Goal: Task Accomplishment & Management: Use online tool/utility

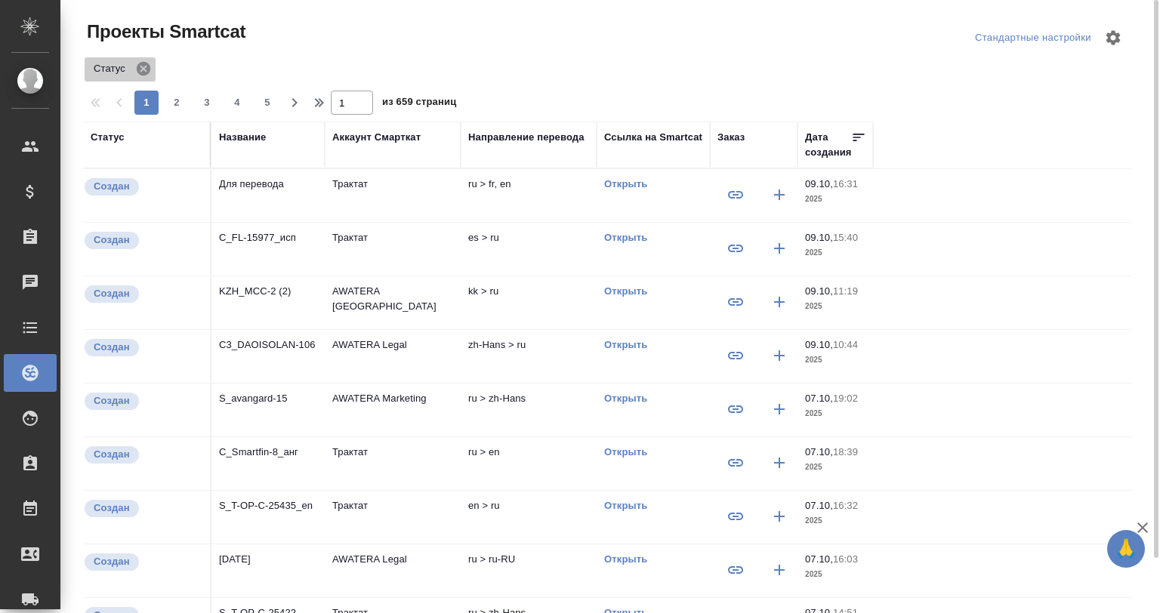
click at [147, 66] on icon at bounding box center [144, 69] width 14 height 14
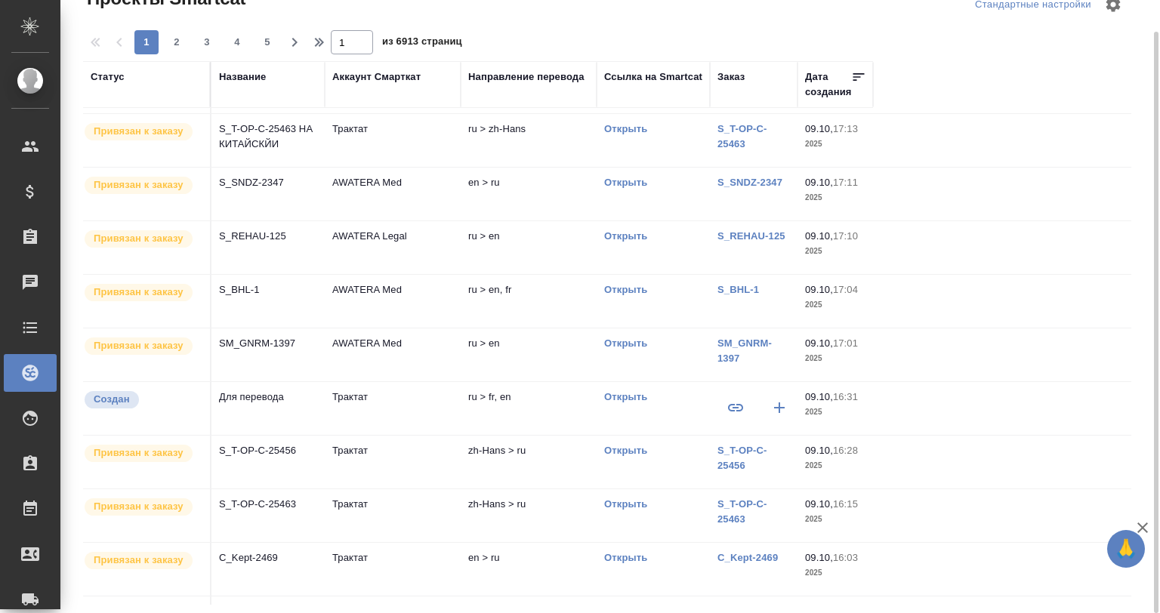
scroll to position [50, 0]
click at [239, 76] on div "Название" at bounding box center [242, 76] width 47 height 15
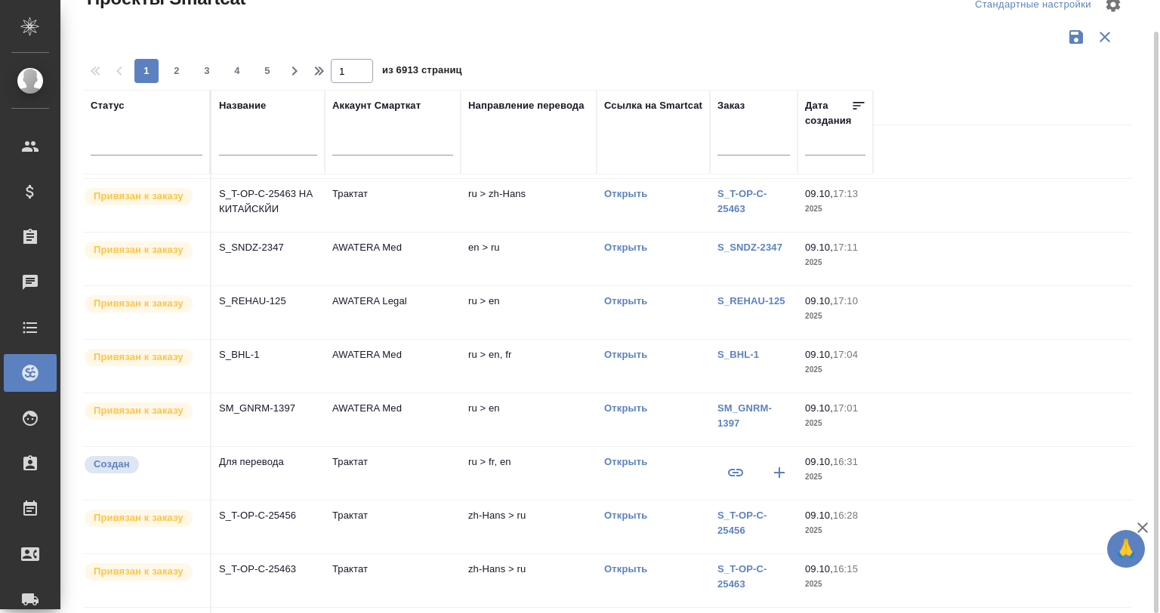
scroll to position [87, 0]
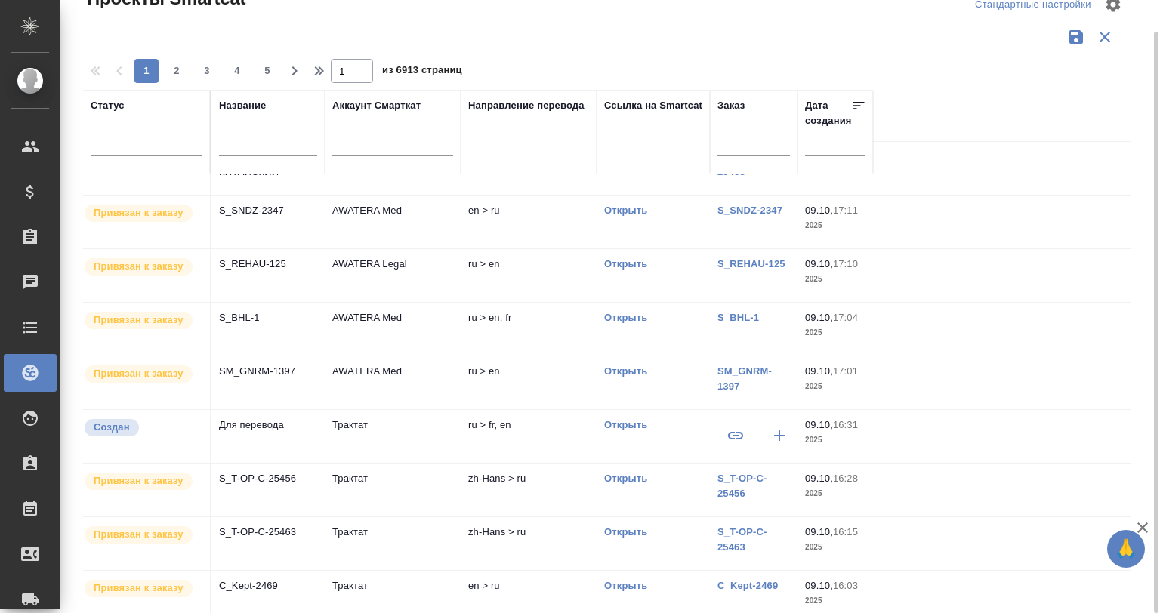
click at [253, 137] on input "text" at bounding box center [268, 145] width 98 height 19
type input "рфмфд"
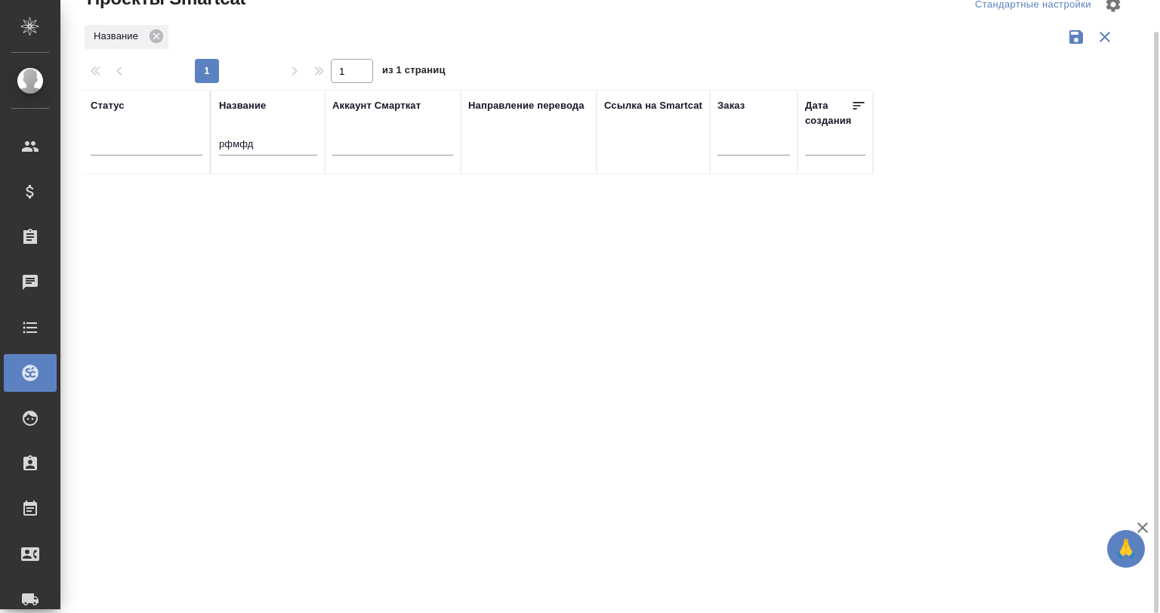
scroll to position [0, 0]
click at [253, 137] on input "рфмфд" at bounding box center [268, 145] width 98 height 19
drag, startPoint x: 253, startPoint y: 137, endPoint x: 200, endPoint y: 141, distance: 53.1
click at [200, 141] on tr "Статус Название рфмфд Аккаунт Смарткат Направление перевода Ссылка на Smartcat …" at bounding box center [478, 132] width 790 height 85
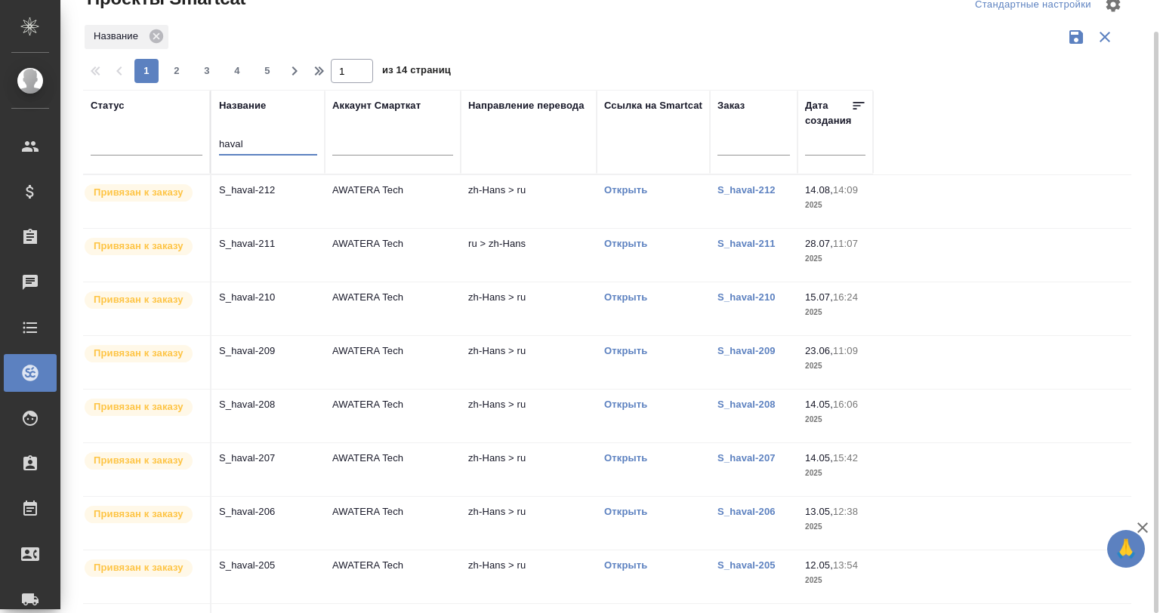
type input "haval"
click at [379, 205] on td "AWATERA Tech" at bounding box center [393, 201] width 136 height 53
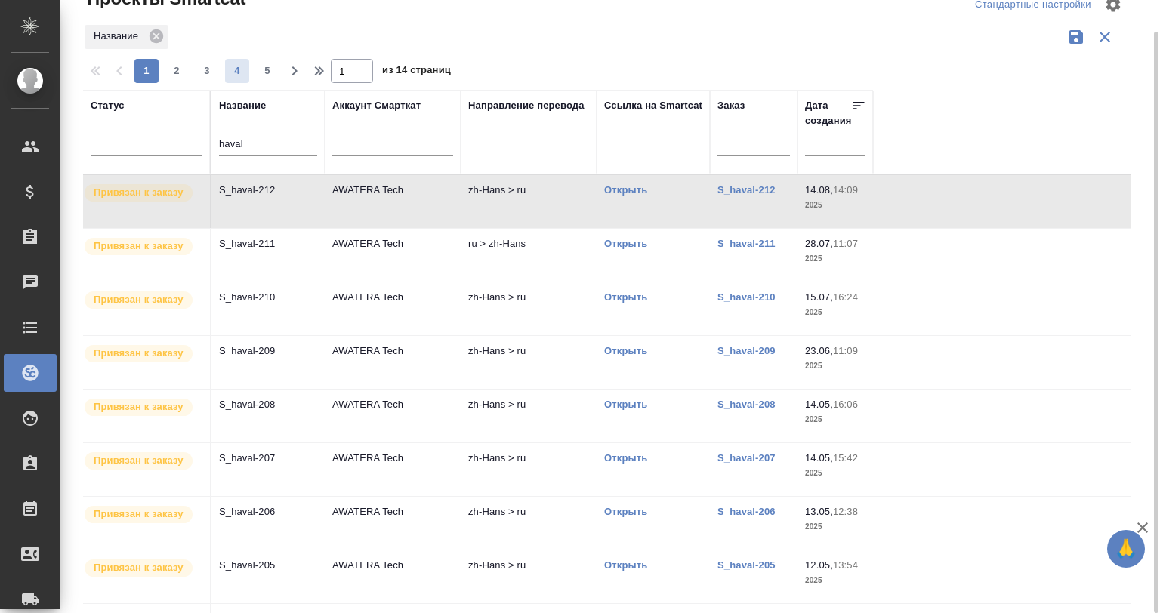
click at [238, 66] on span "4" at bounding box center [237, 70] width 24 height 15
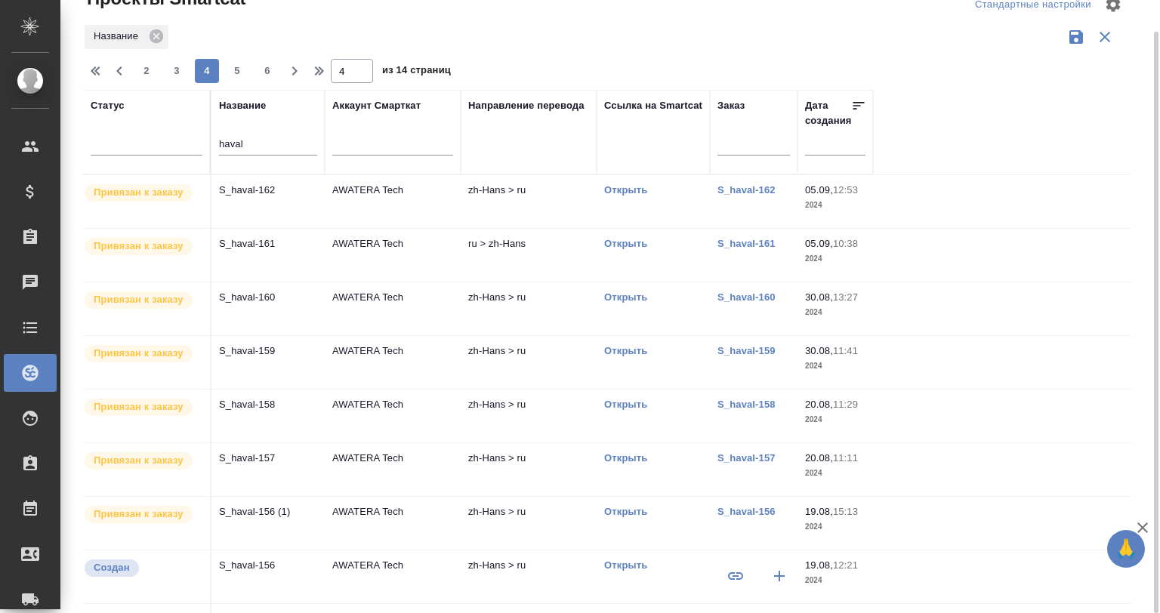
click at [285, 311] on td "S_haval-160" at bounding box center [267, 308] width 113 height 53
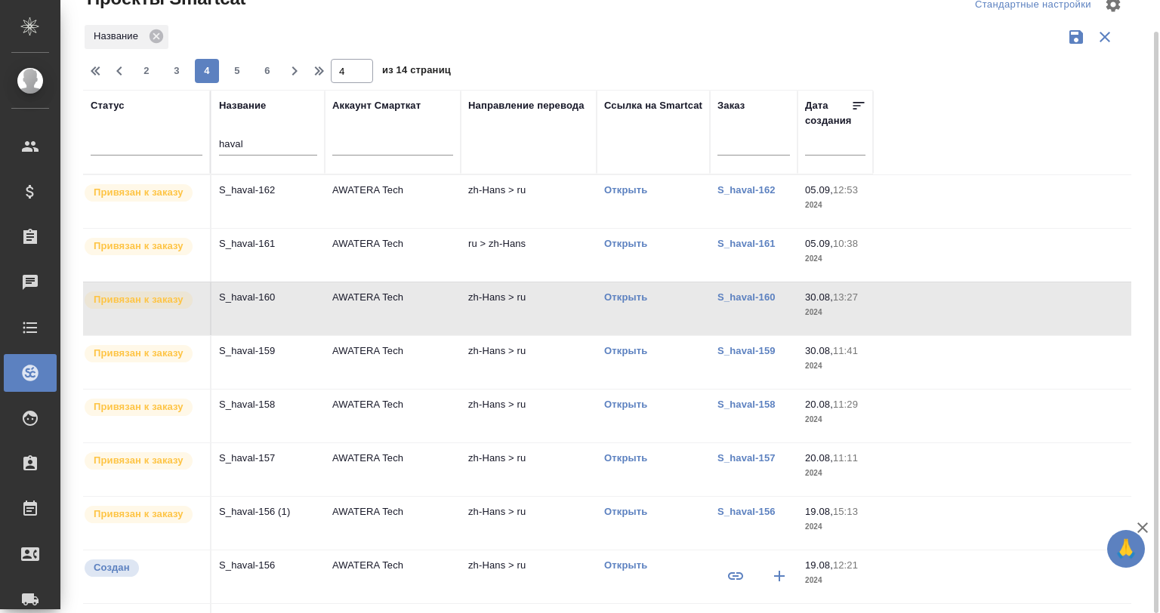
click at [285, 311] on td "S_haval-160" at bounding box center [267, 308] width 113 height 53
click at [153, 68] on span "2" at bounding box center [146, 70] width 24 height 15
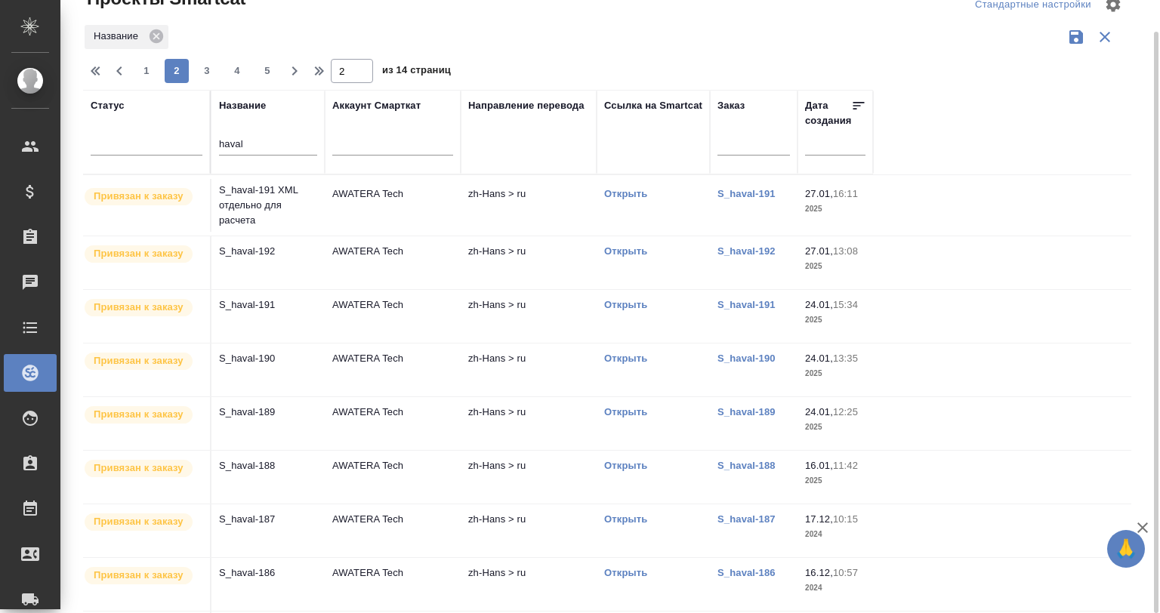
click at [250, 260] on td "S_haval-192" at bounding box center [267, 262] width 113 height 53
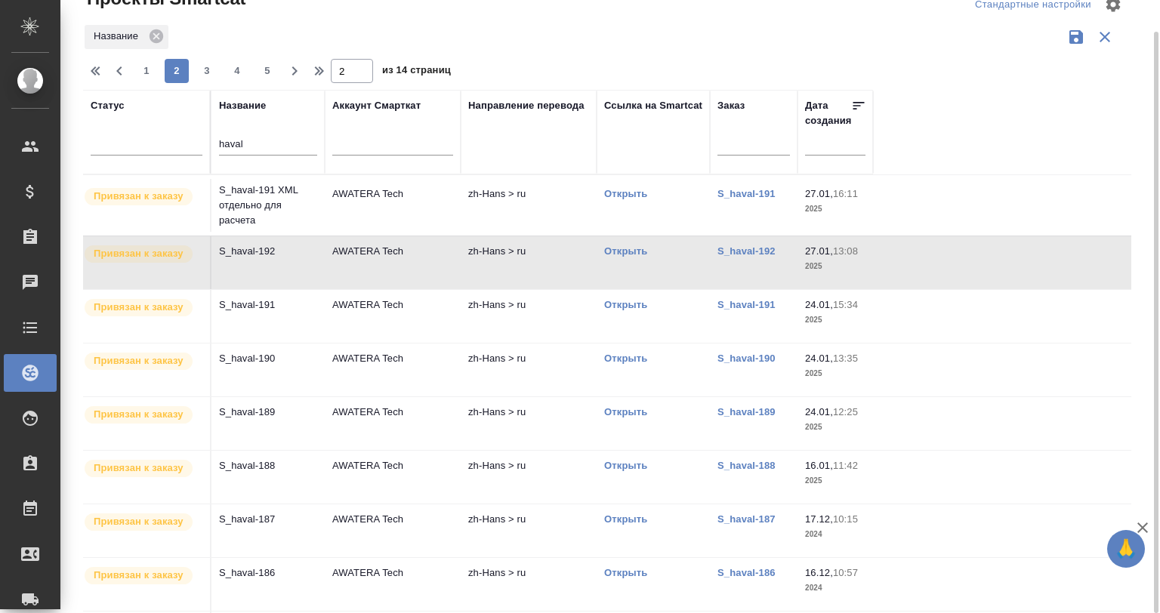
click at [250, 260] on td "S_haval-192" at bounding box center [267, 262] width 113 height 53
click at [321, 304] on td "S_haval-191" at bounding box center [267, 316] width 113 height 53
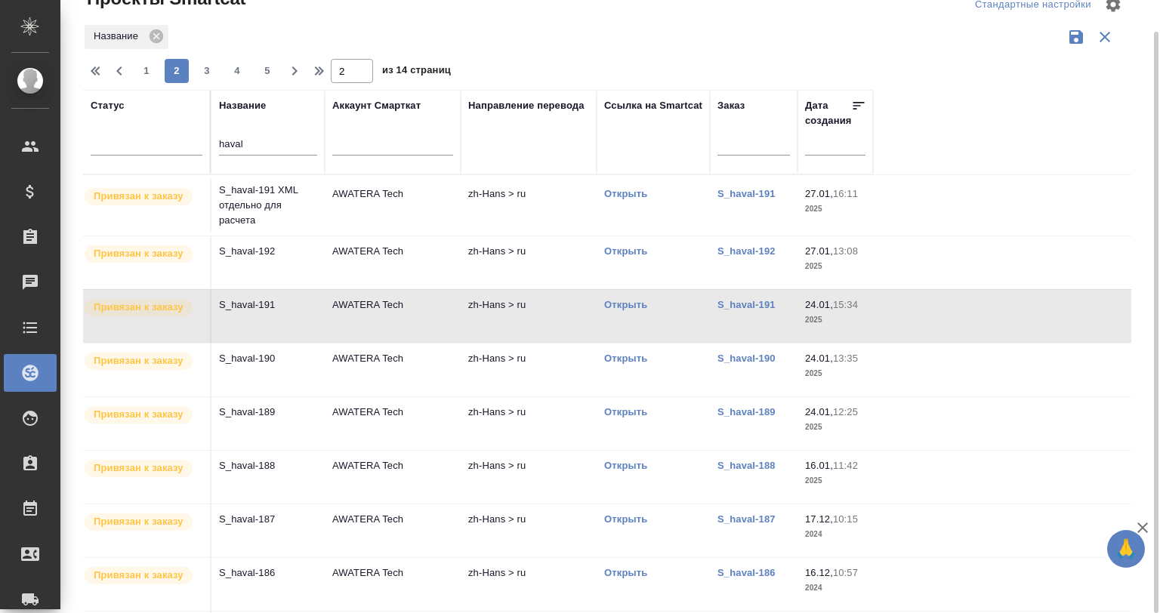
click at [321, 304] on td "S_haval-191" at bounding box center [267, 316] width 113 height 53
click at [258, 373] on td "S_haval-190" at bounding box center [267, 370] width 113 height 53
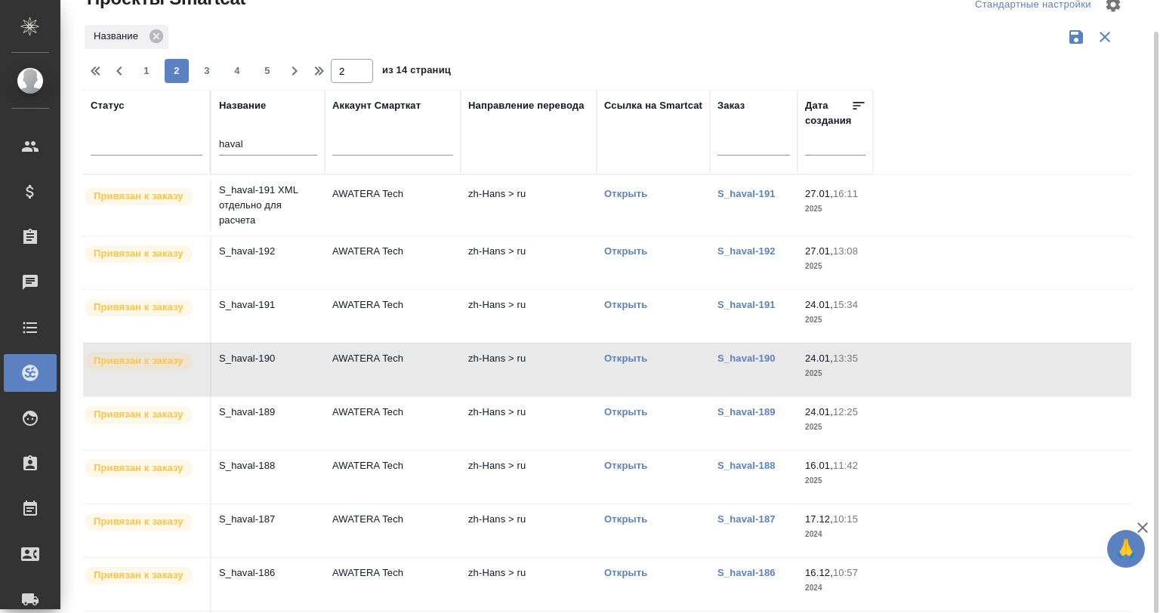
click at [258, 373] on td "S_haval-190" at bounding box center [267, 370] width 113 height 53
click at [233, 254] on p "S_haval-192" at bounding box center [268, 251] width 98 height 15
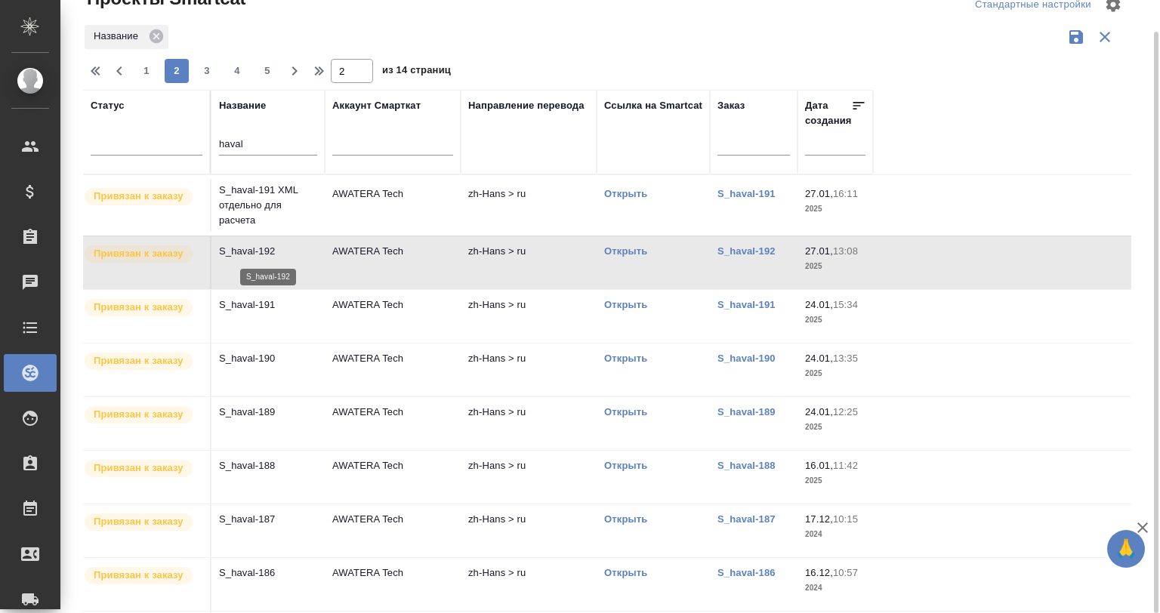
click at [253, 246] on p "S_haval-192" at bounding box center [268, 251] width 98 height 15
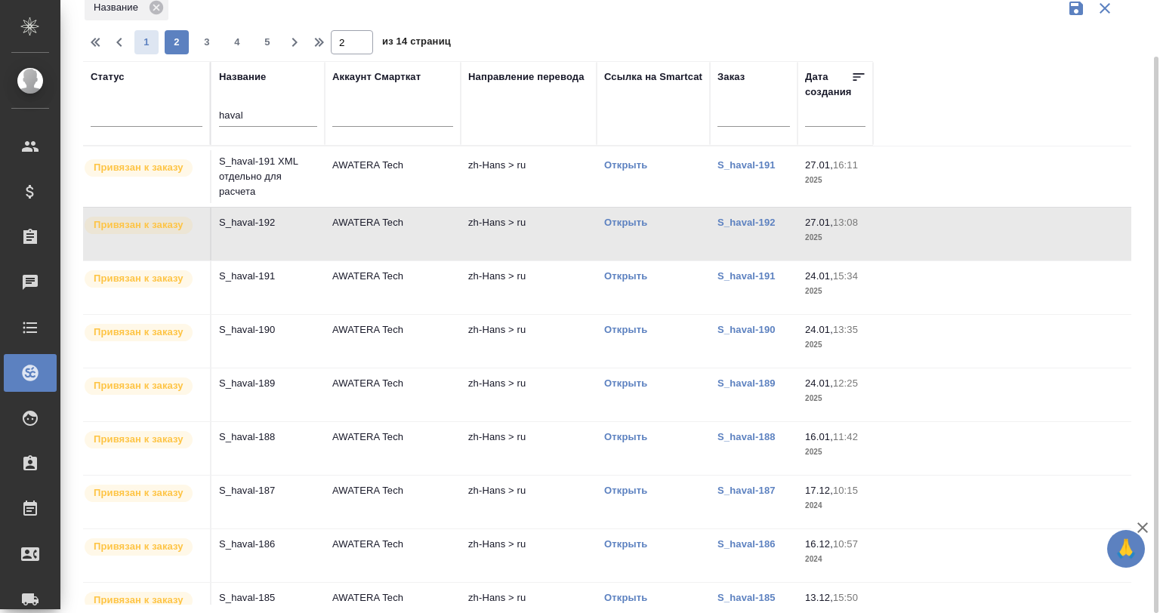
click at [145, 39] on span "1" at bounding box center [146, 42] width 24 height 15
type input "1"
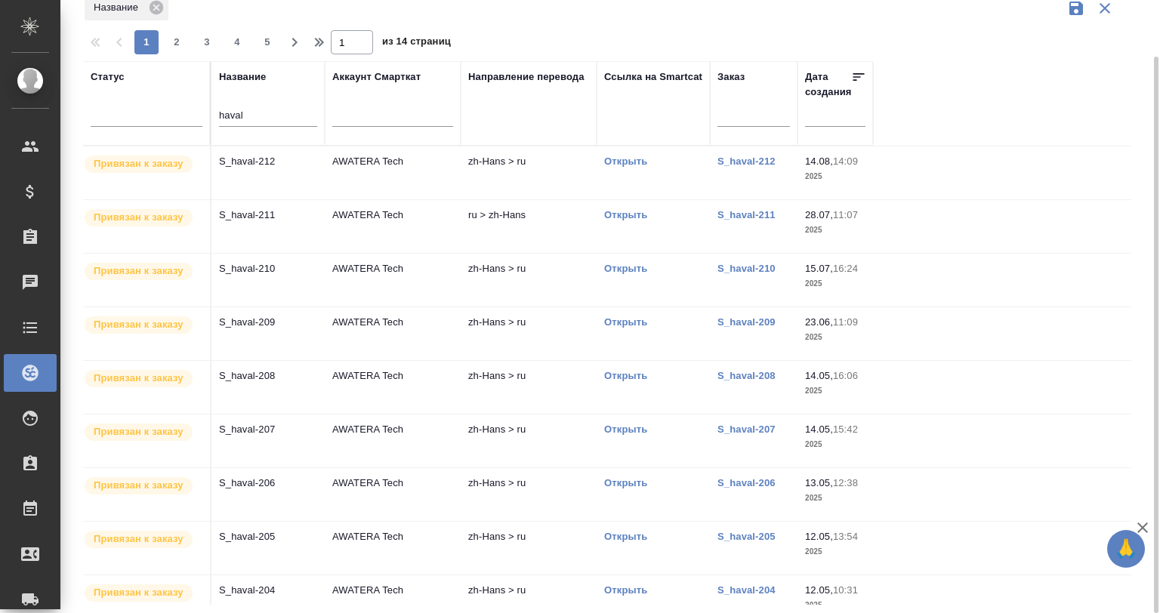
click at [250, 329] on td "S_haval-209" at bounding box center [267, 333] width 113 height 53
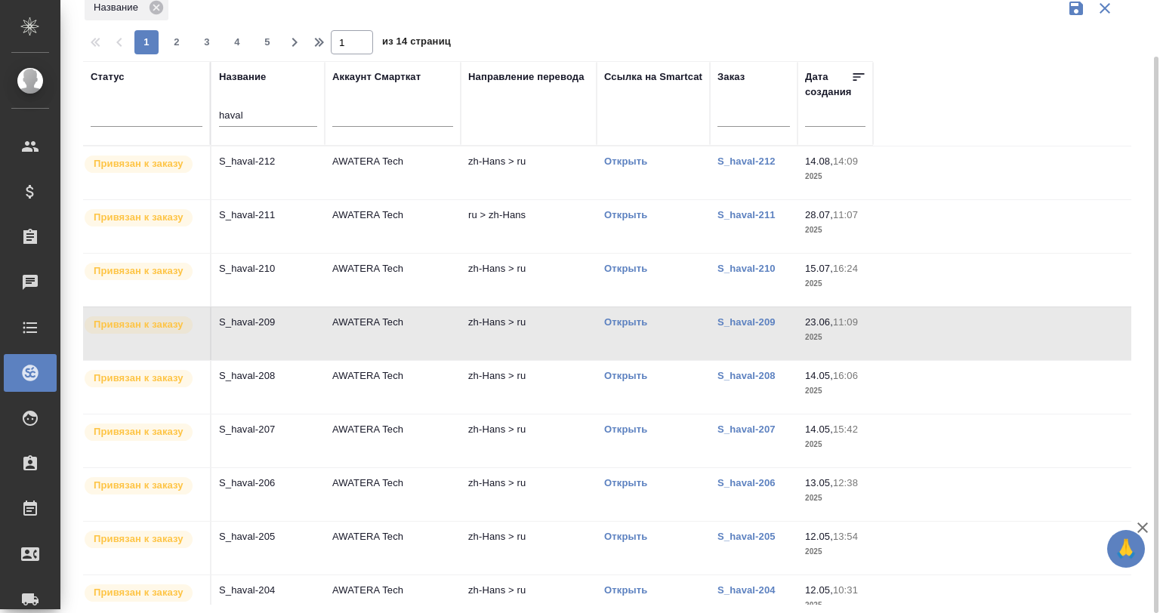
click at [250, 329] on td "S_haval-209" at bounding box center [267, 333] width 113 height 53
click at [287, 369] on p "S_haval-208" at bounding box center [268, 376] width 98 height 15
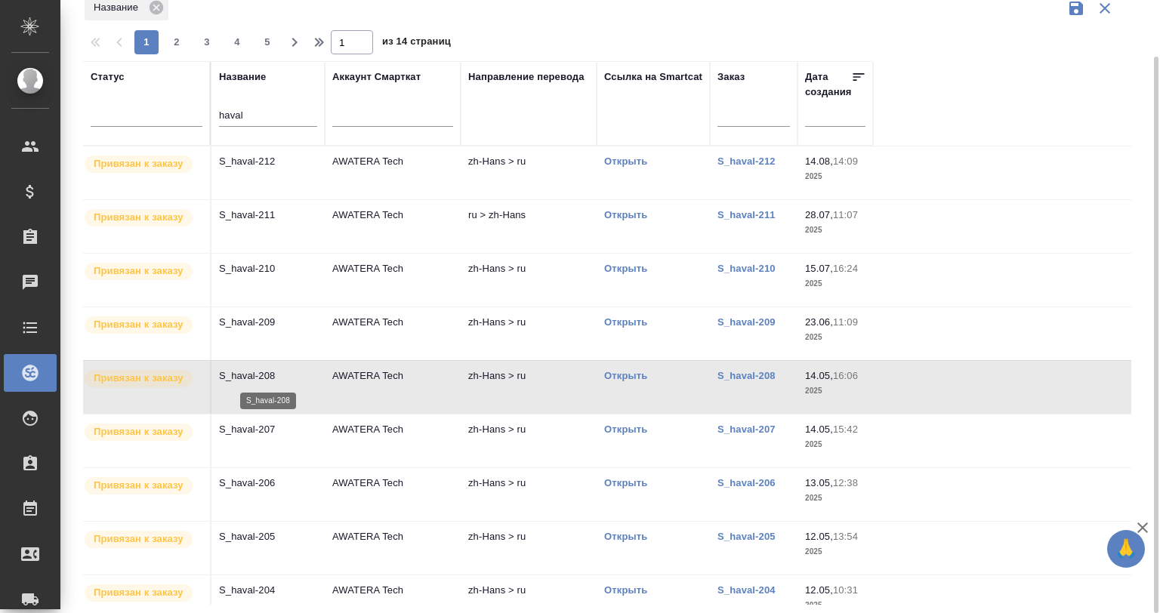
click at [287, 369] on p "S_haval-208" at bounding box center [268, 376] width 98 height 15
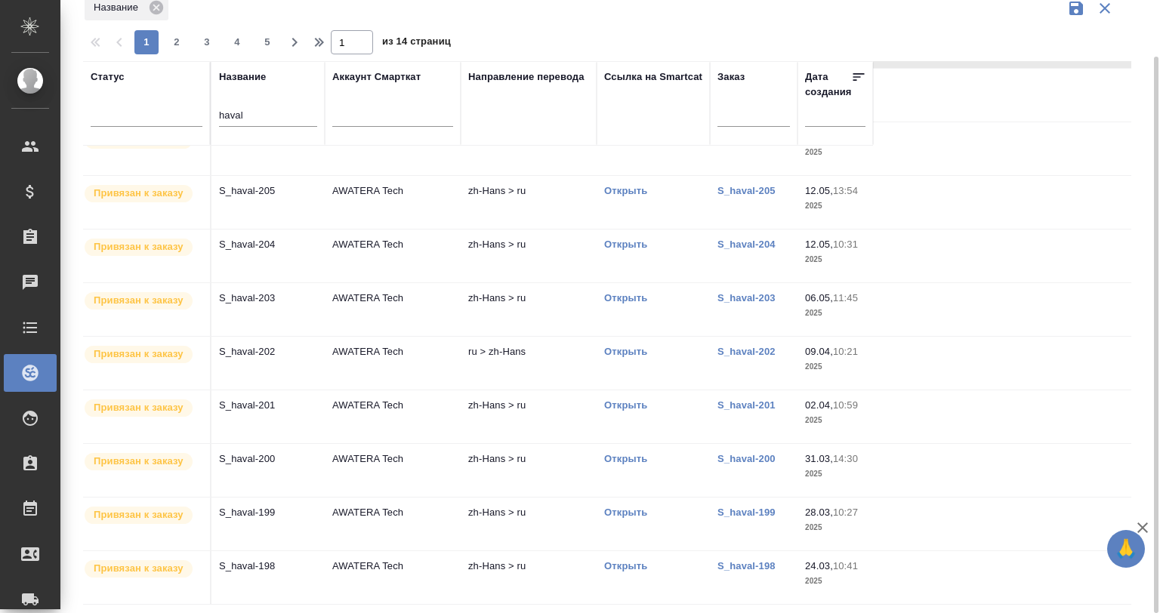
scroll to position [352, 0]
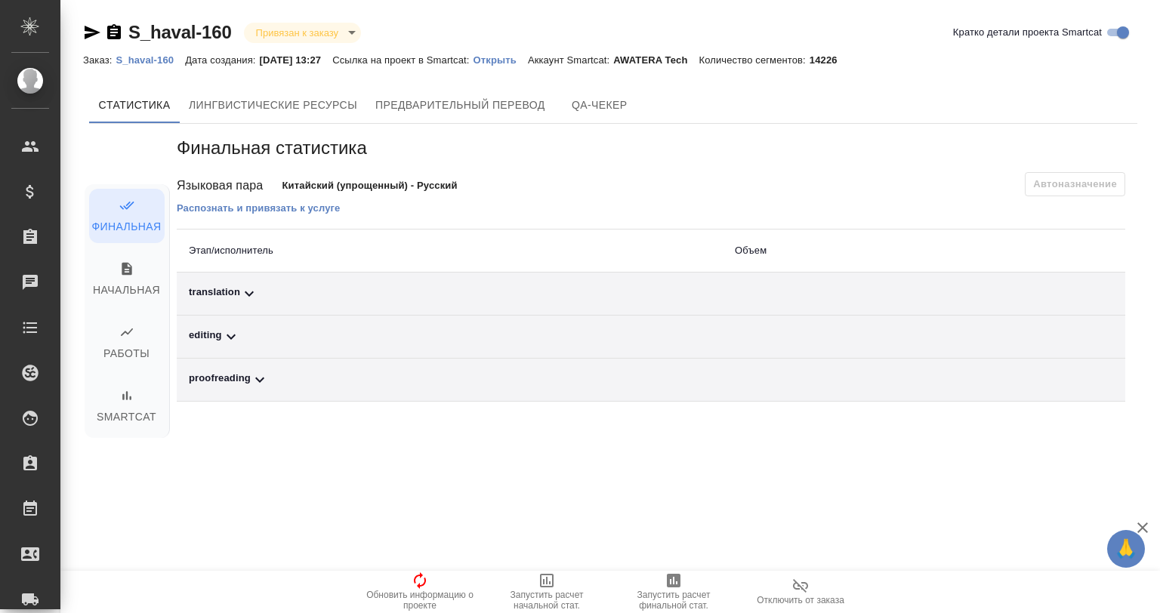
click at [248, 302] on icon at bounding box center [249, 294] width 18 height 18
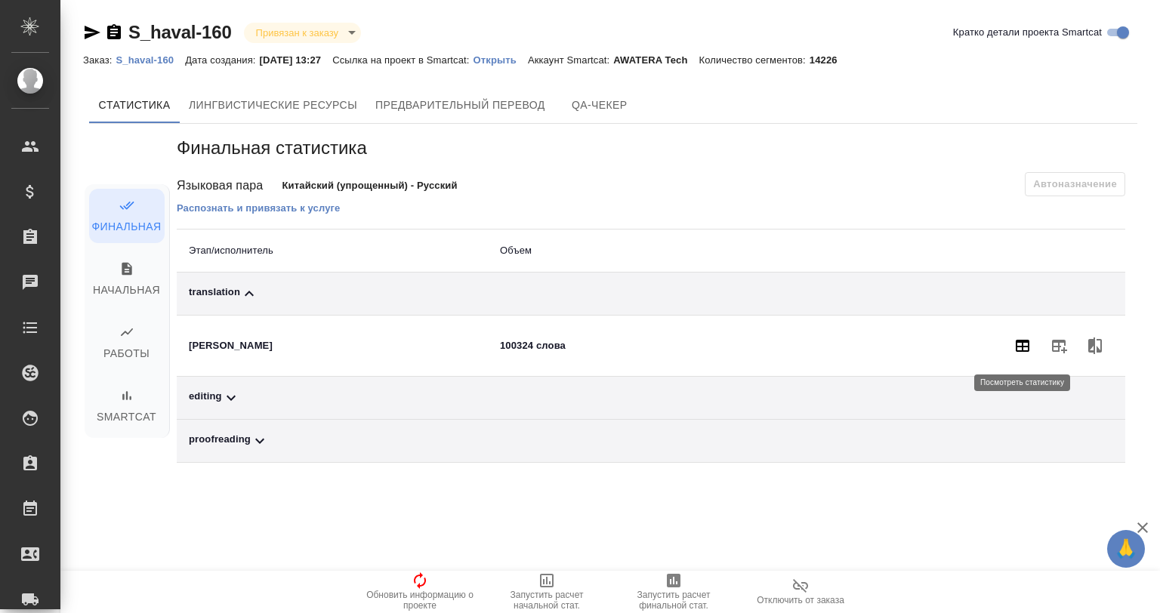
click at [1037, 343] on button "button" at bounding box center [1022, 346] width 36 height 36
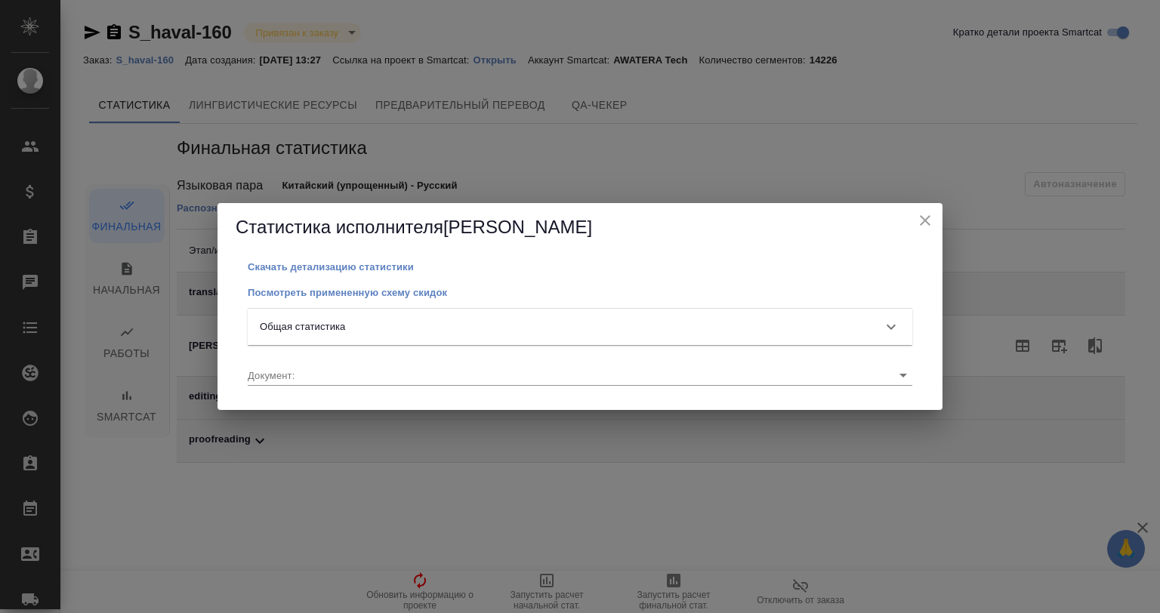
click at [390, 317] on div "Общая статистика" at bounding box center [580, 327] width 665 height 36
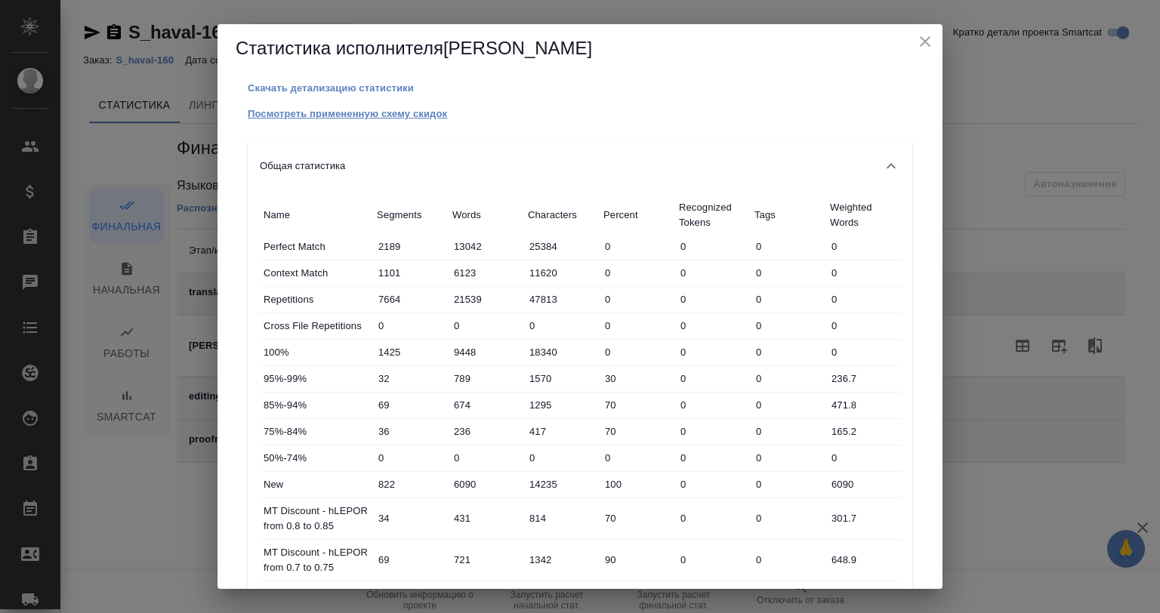
click at [326, 108] on p "Посмотреть примененную схему скидок" at bounding box center [347, 113] width 199 height 11
click at [921, 31] on button "close" at bounding box center [925, 41] width 23 height 23
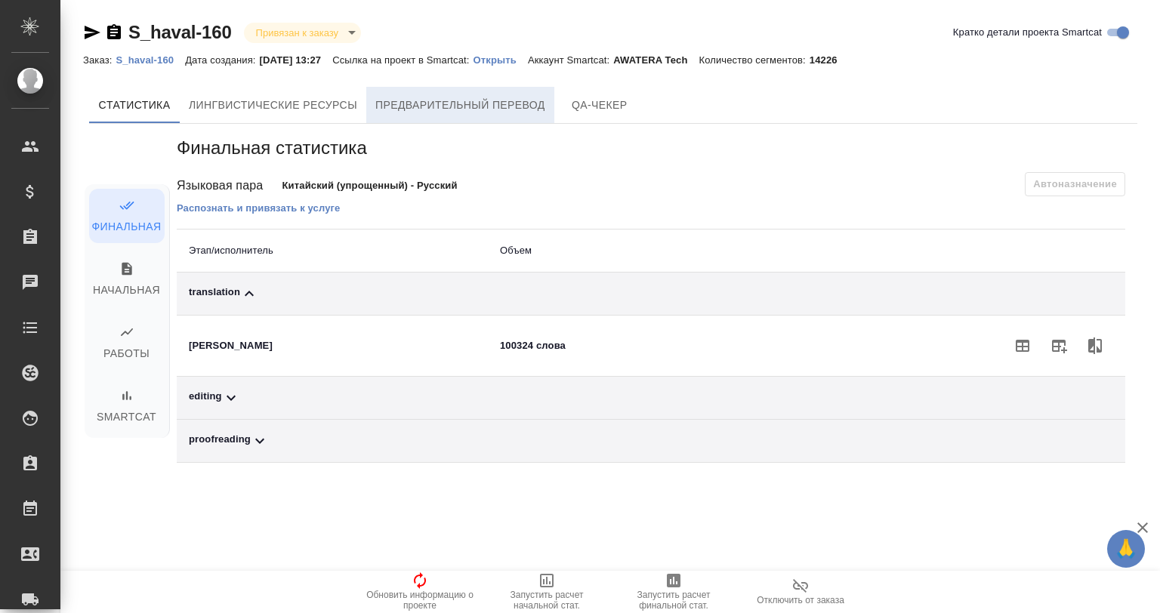
click at [523, 102] on span "Предварительный перевод" at bounding box center [460, 105] width 170 height 19
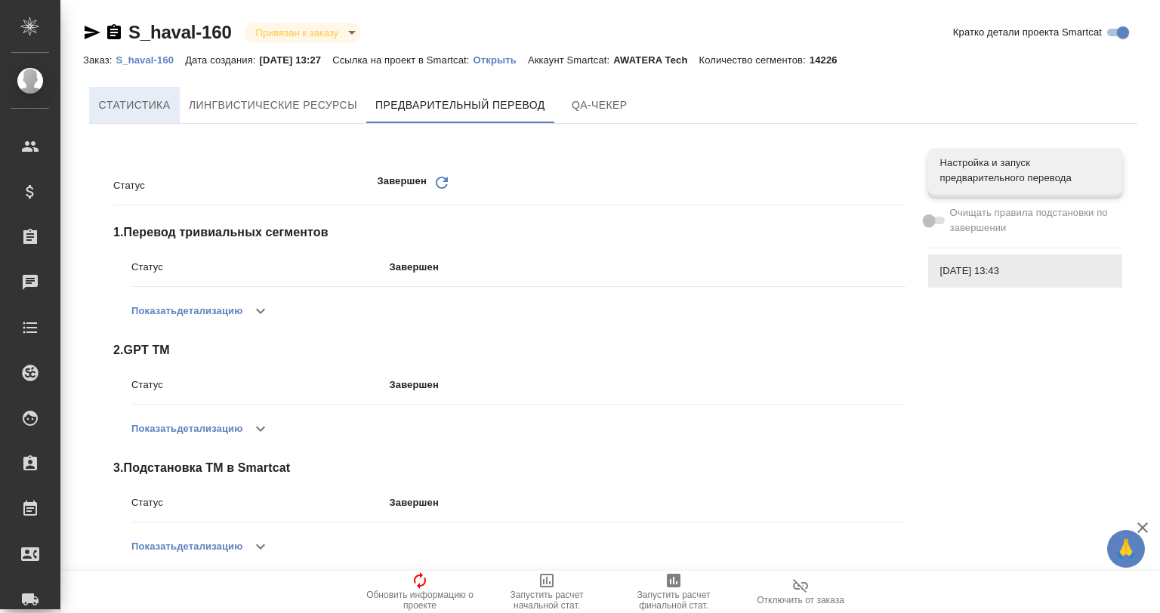
click at [142, 103] on span "Cтатистика" at bounding box center [134, 105] width 73 height 19
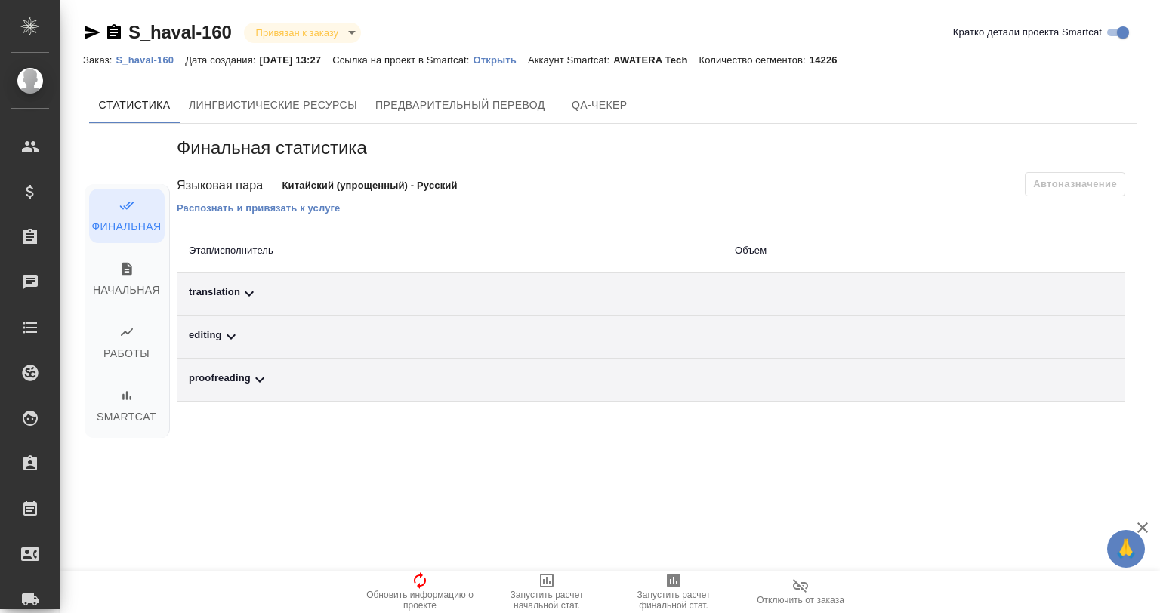
click at [248, 287] on icon at bounding box center [249, 294] width 18 height 18
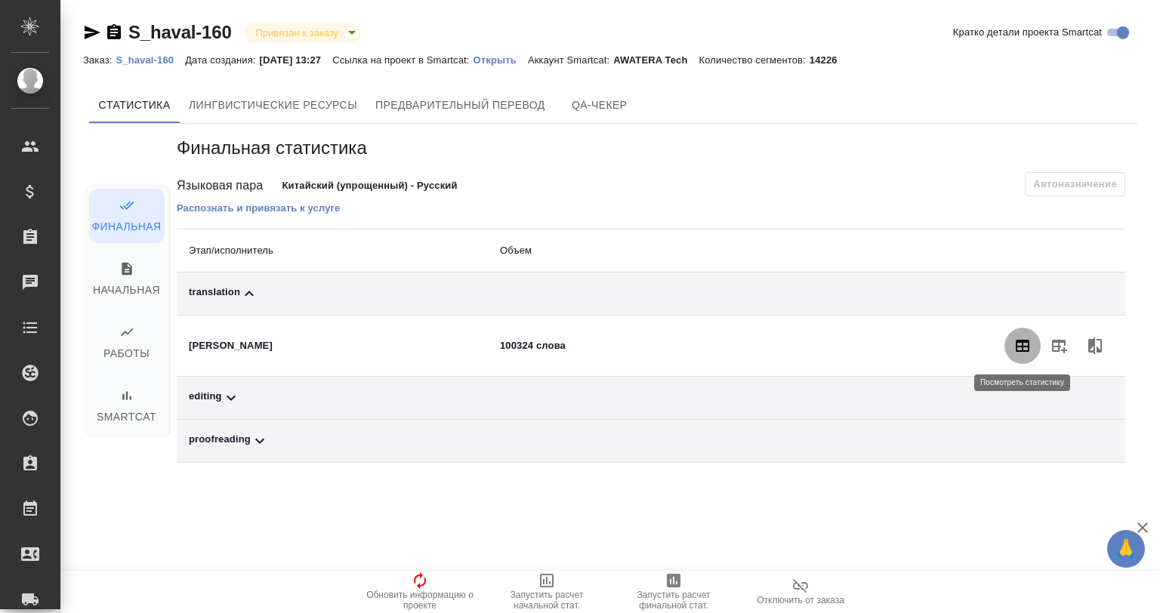
click at [1017, 341] on icon "button" at bounding box center [1023, 346] width 14 height 12
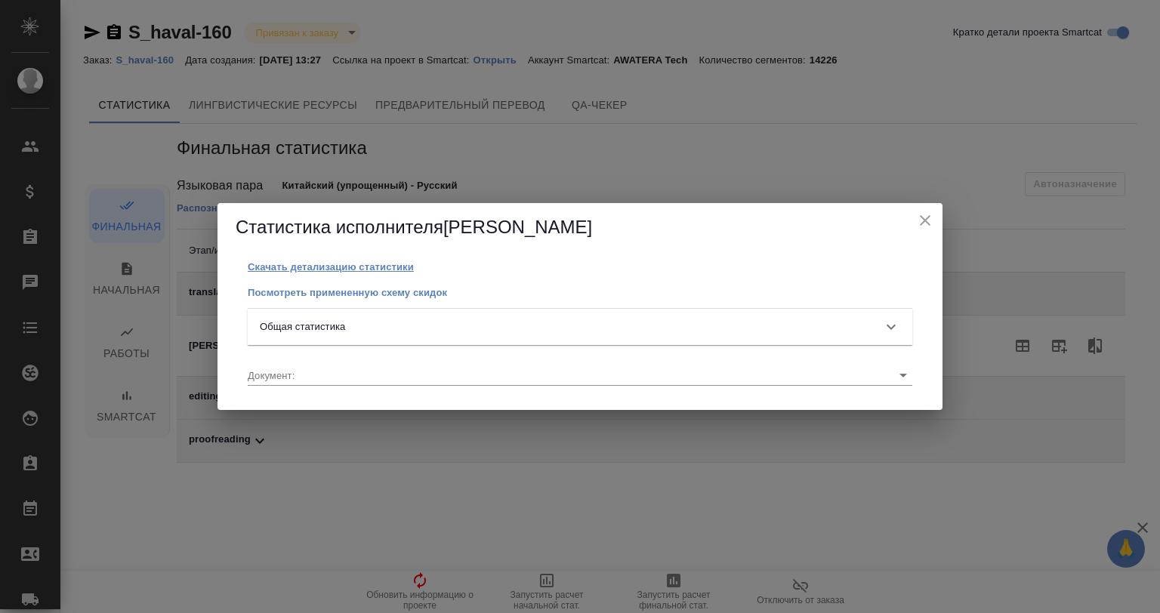
click at [273, 265] on p "Скачать детализацию статистики" at bounding box center [331, 266] width 166 height 11
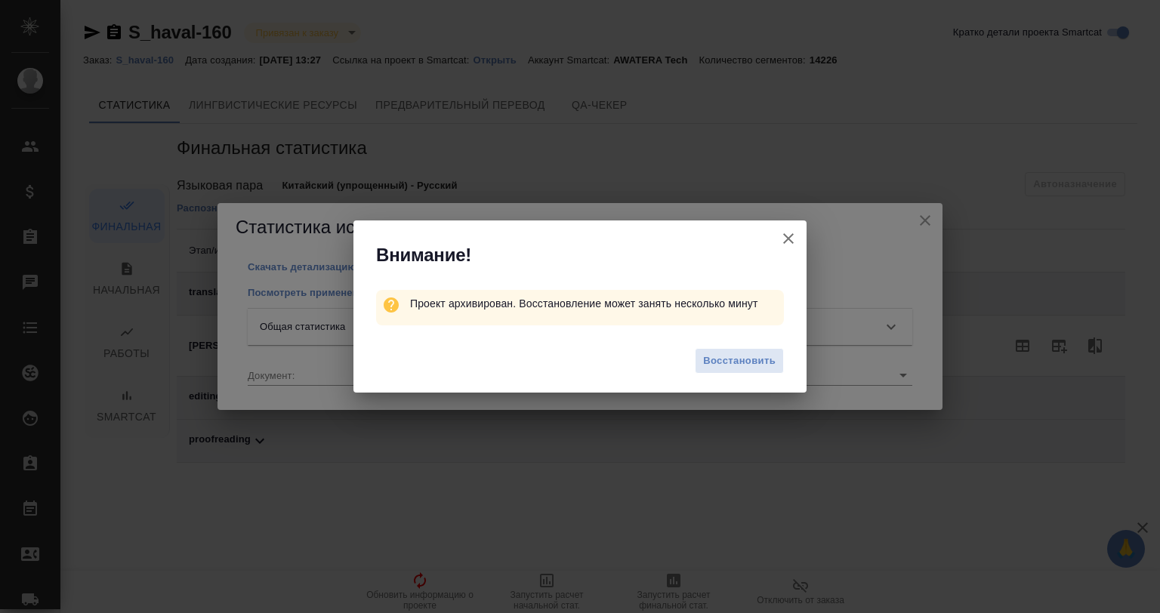
click at [788, 243] on icon "button" at bounding box center [788, 239] width 18 height 18
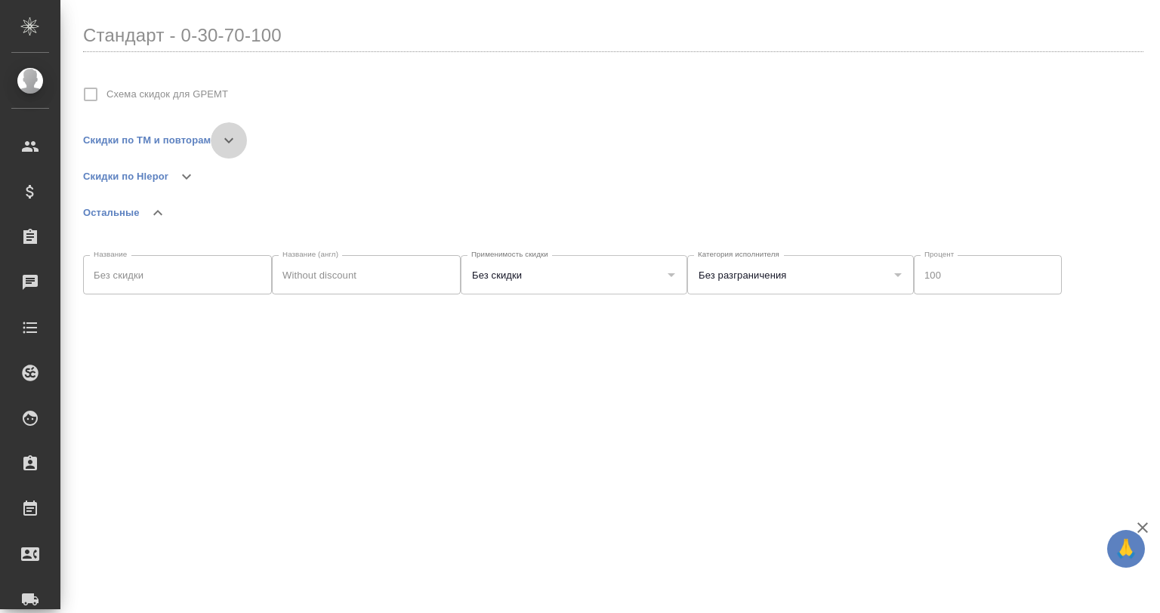
click at [229, 134] on icon "button" at bounding box center [229, 140] width 18 height 18
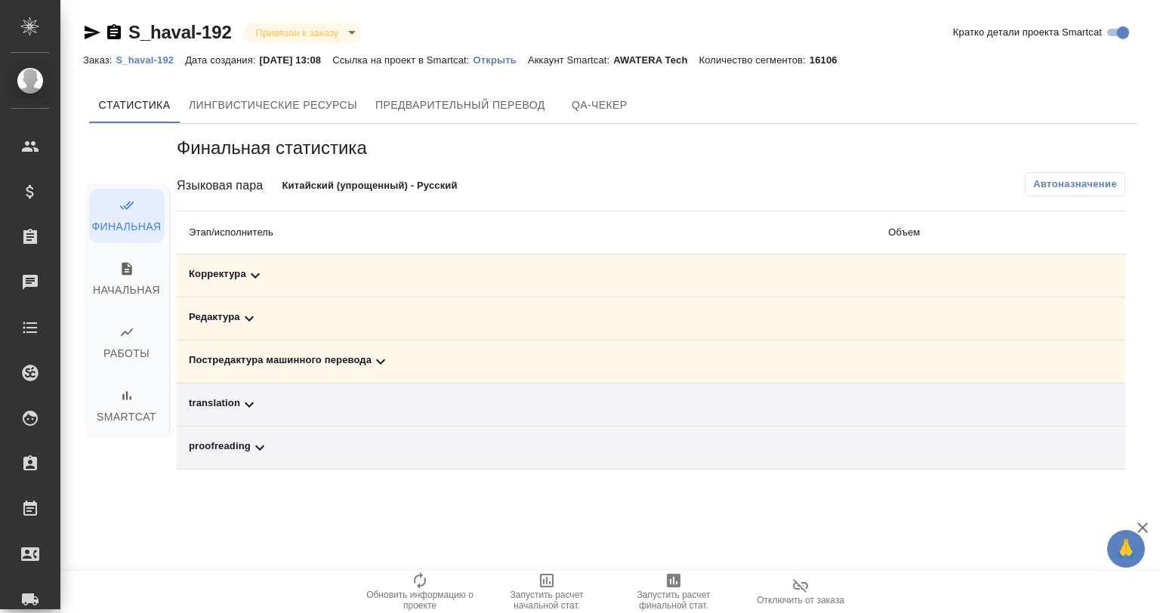
click at [372, 351] on td "Постредактура машинного перевода" at bounding box center [526, 362] width 699 height 43
click at [377, 356] on icon at bounding box center [381, 362] width 18 height 18
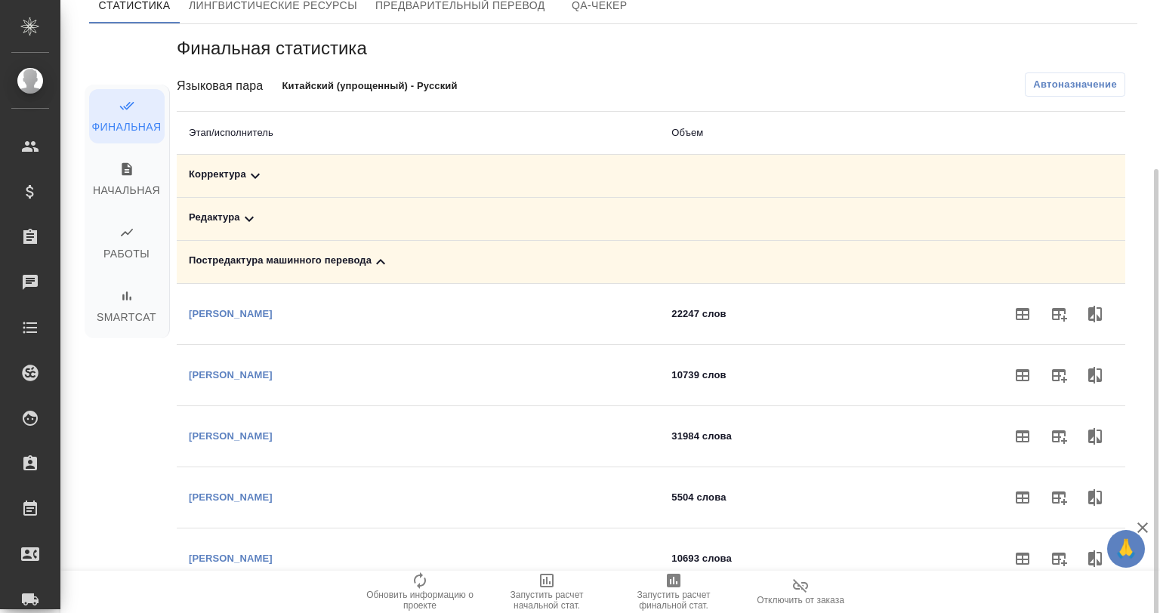
scroll to position [150, 0]
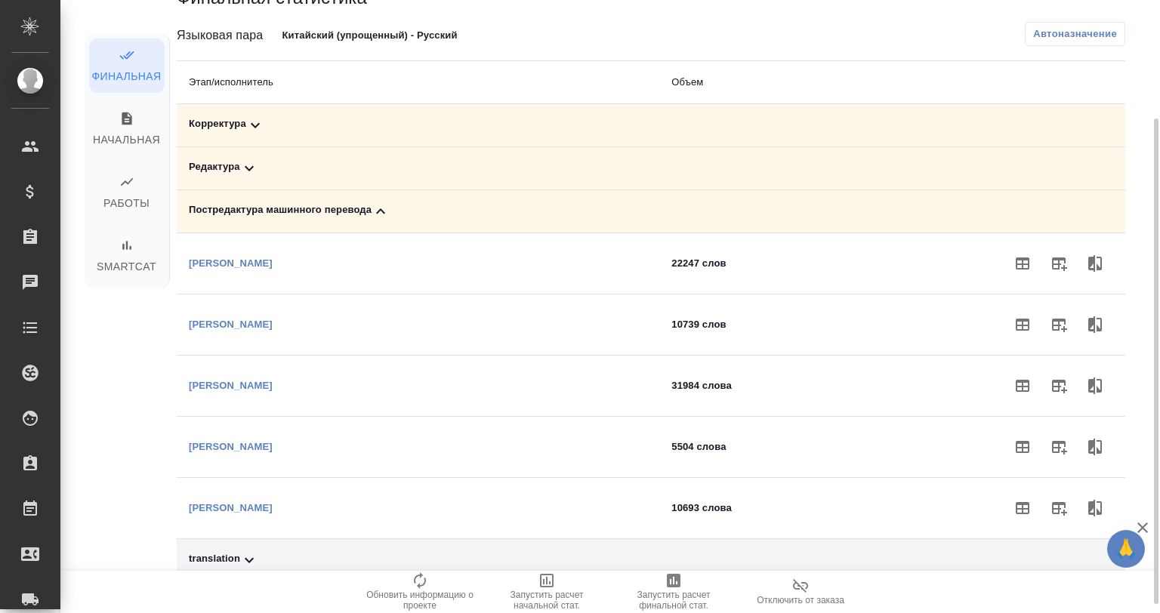
click at [246, 173] on icon at bounding box center [249, 168] width 18 height 18
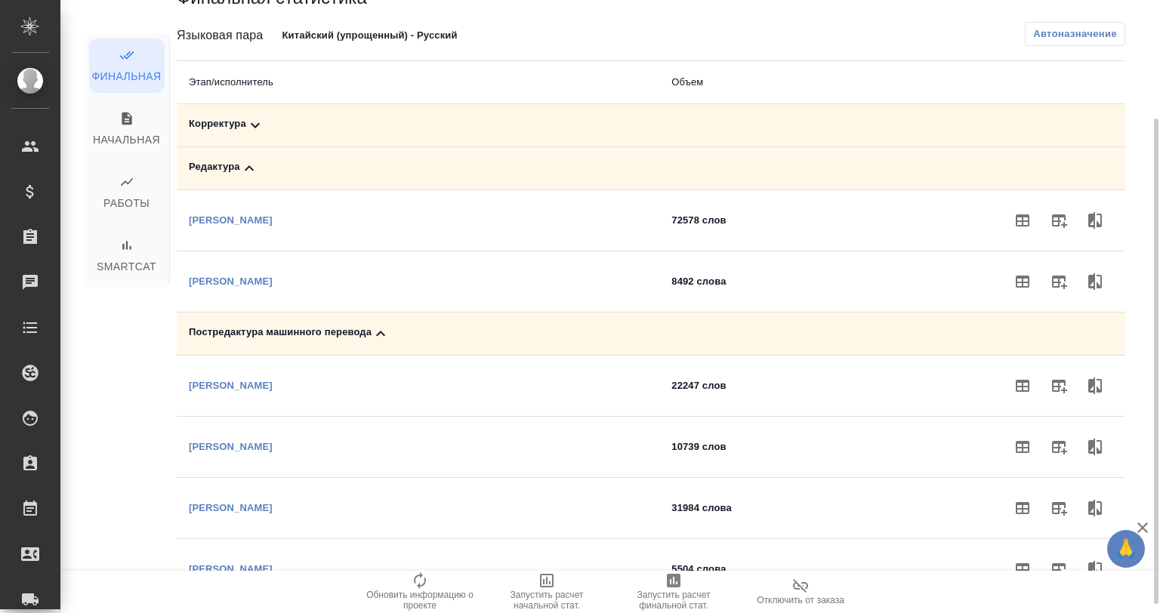
drag, startPoint x: 246, startPoint y: 173, endPoint x: 245, endPoint y: 161, distance: 12.1
click at [245, 161] on icon at bounding box center [249, 168] width 18 height 18
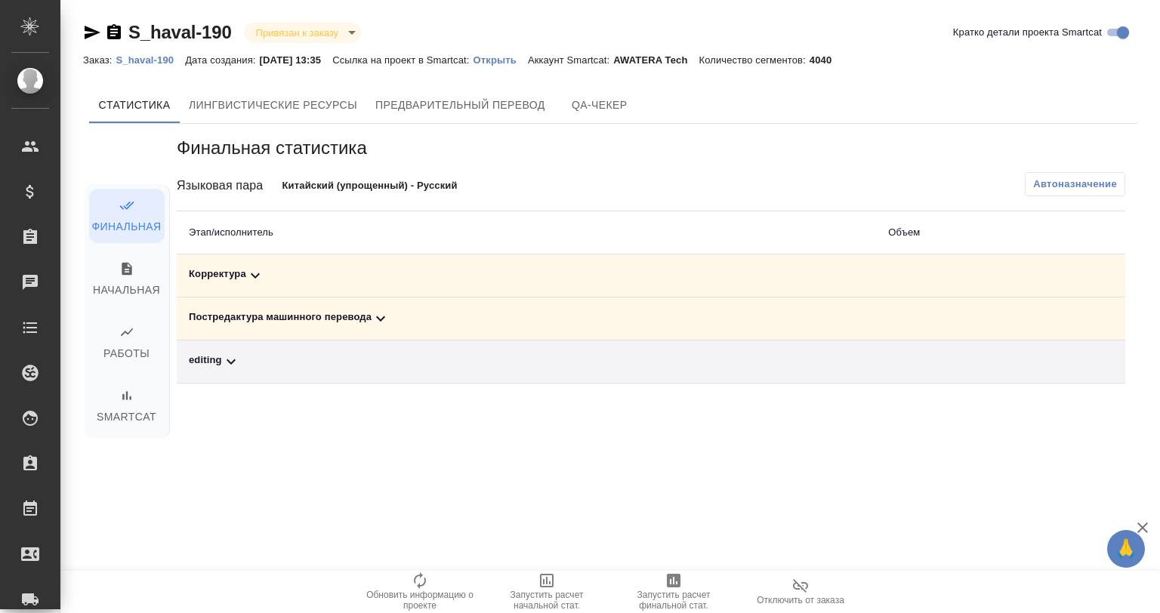
click at [367, 313] on div "Постредактура машинного перевода" at bounding box center [526, 319] width 675 height 18
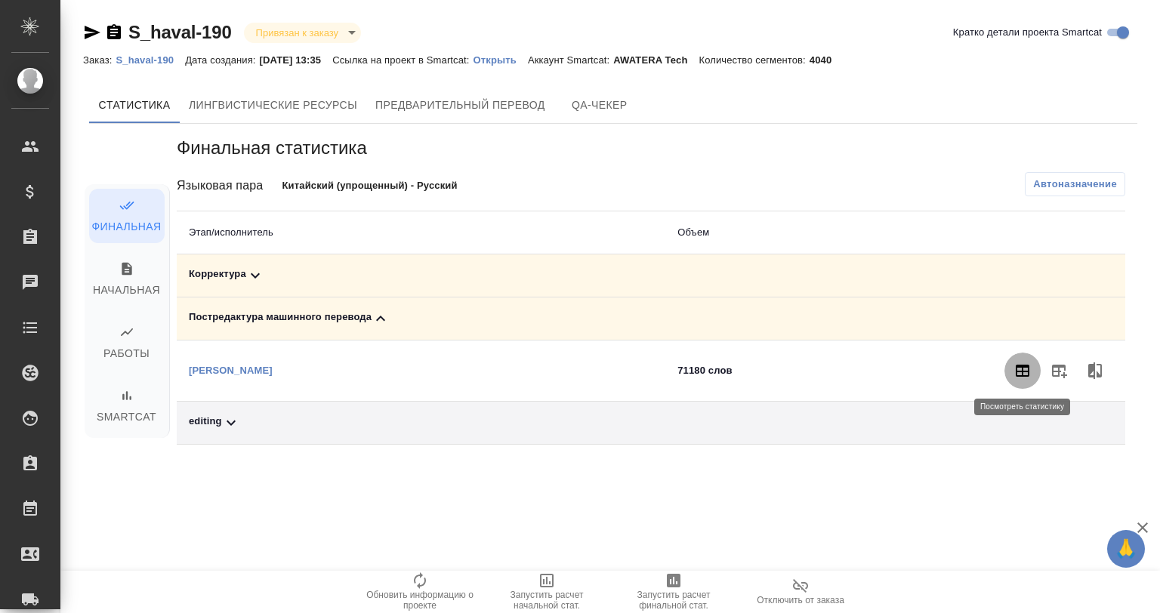
click at [1020, 371] on icon "button" at bounding box center [1023, 371] width 14 height 12
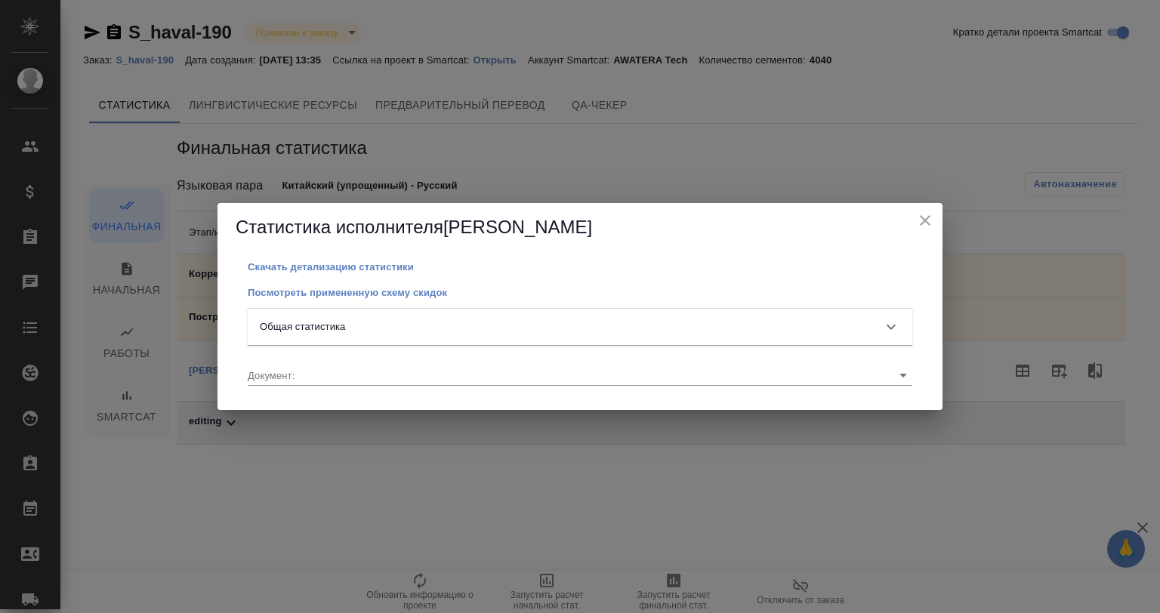
click at [350, 322] on div "Общая статистика" at bounding box center [566, 326] width 613 height 15
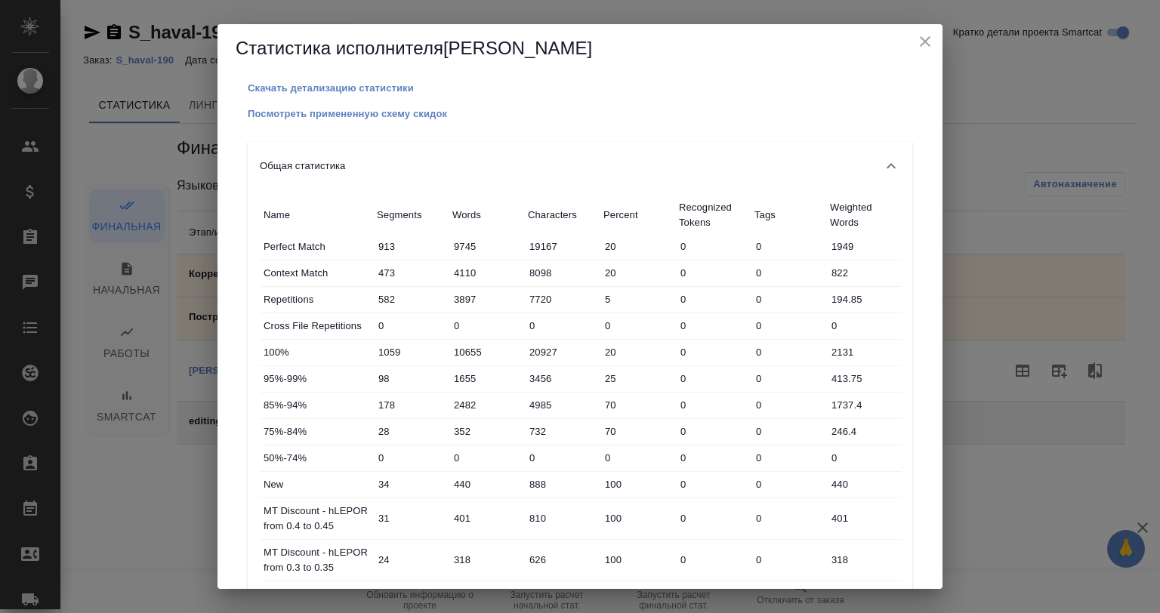
click at [433, 143] on div "Общая статистика" at bounding box center [580, 166] width 665 height 48
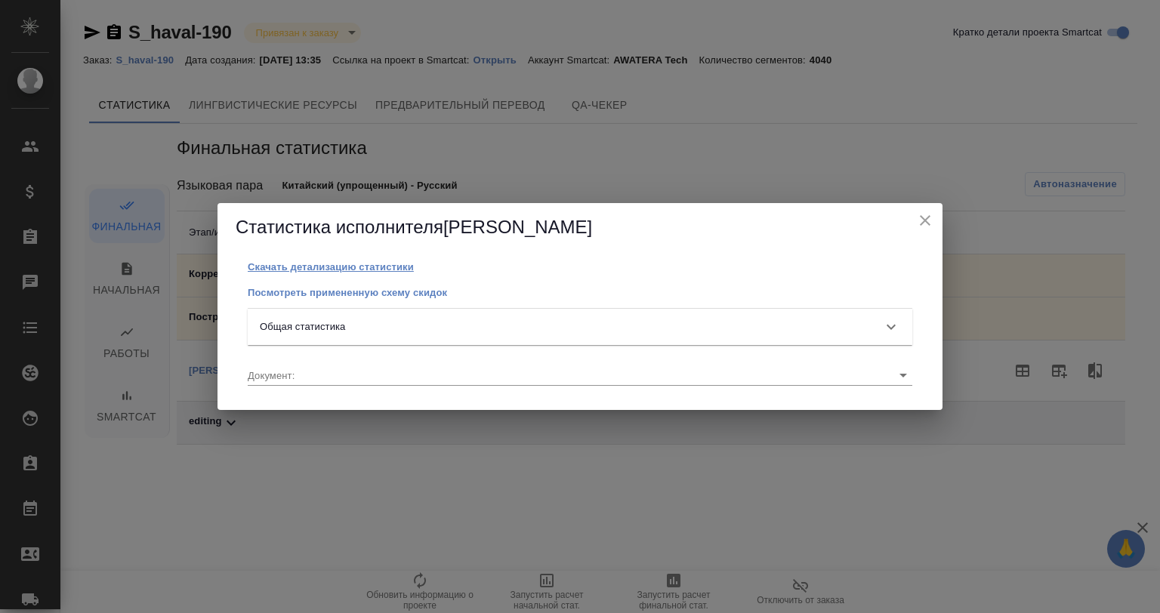
click at [386, 266] on p "Скачать детализацию статистики" at bounding box center [331, 266] width 166 height 11
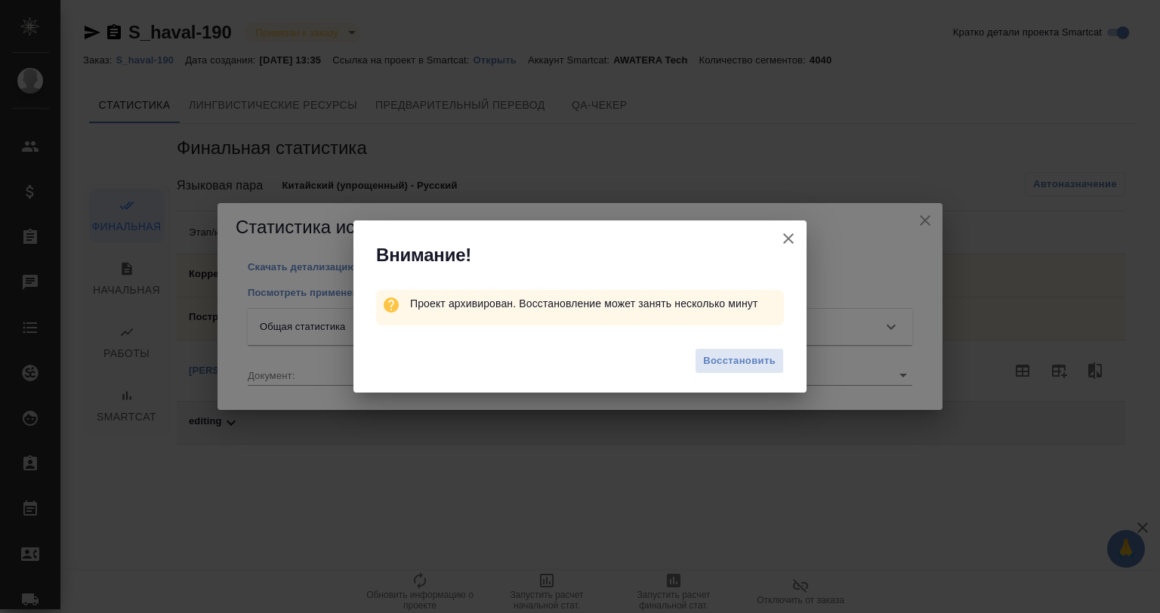
click at [782, 234] on icon "button" at bounding box center [788, 239] width 18 height 18
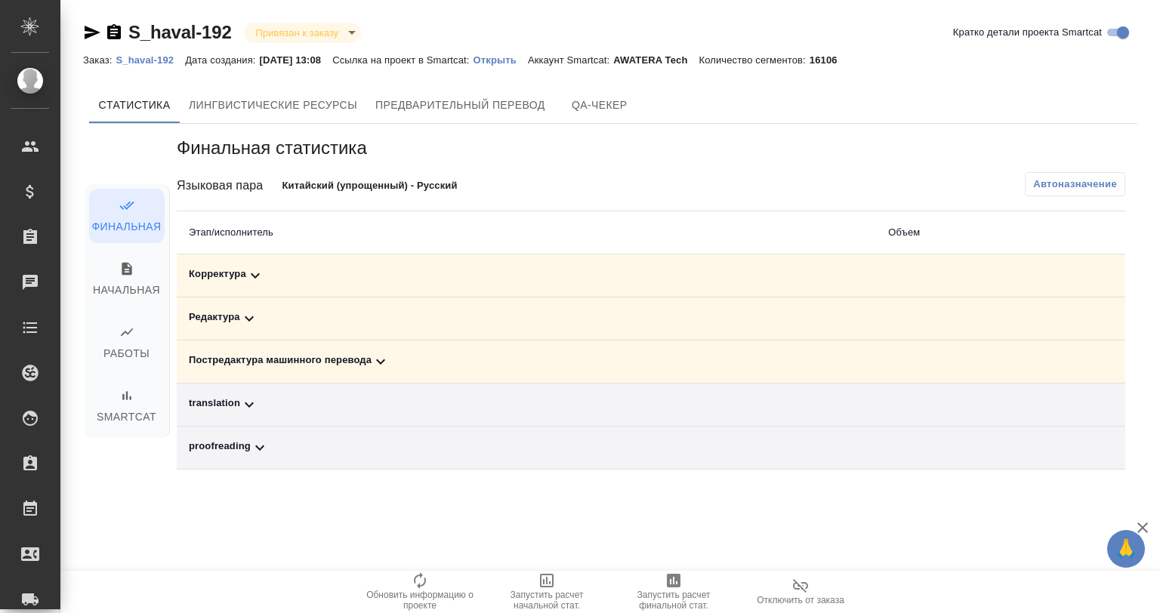
click at [381, 363] on icon at bounding box center [380, 361] width 9 height 5
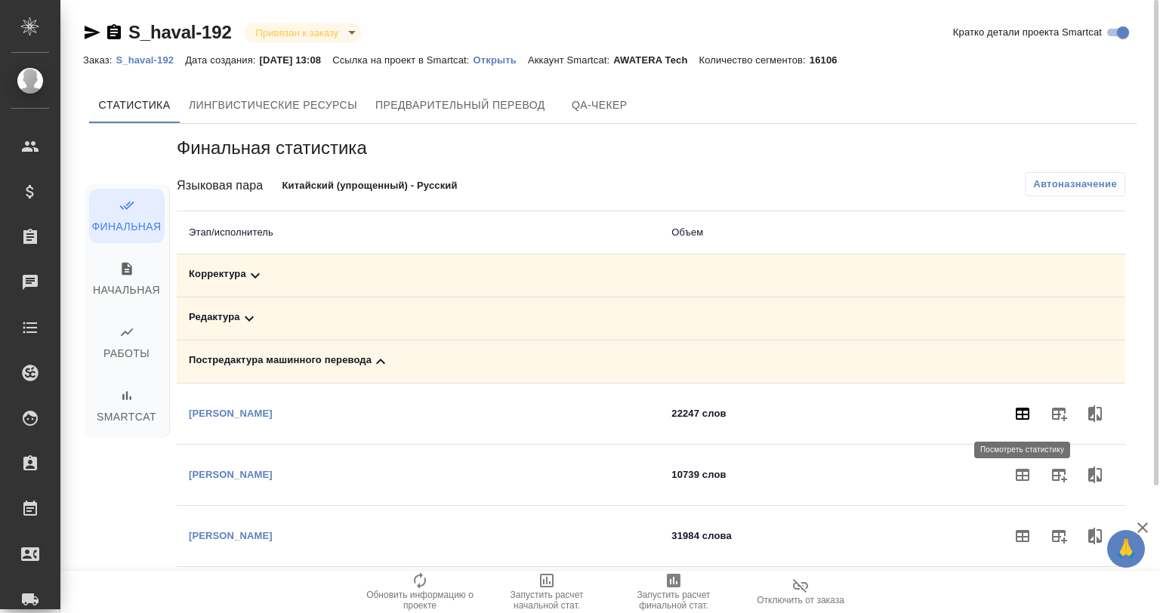
click at [1014, 418] on icon "button" at bounding box center [1023, 414] width 18 height 18
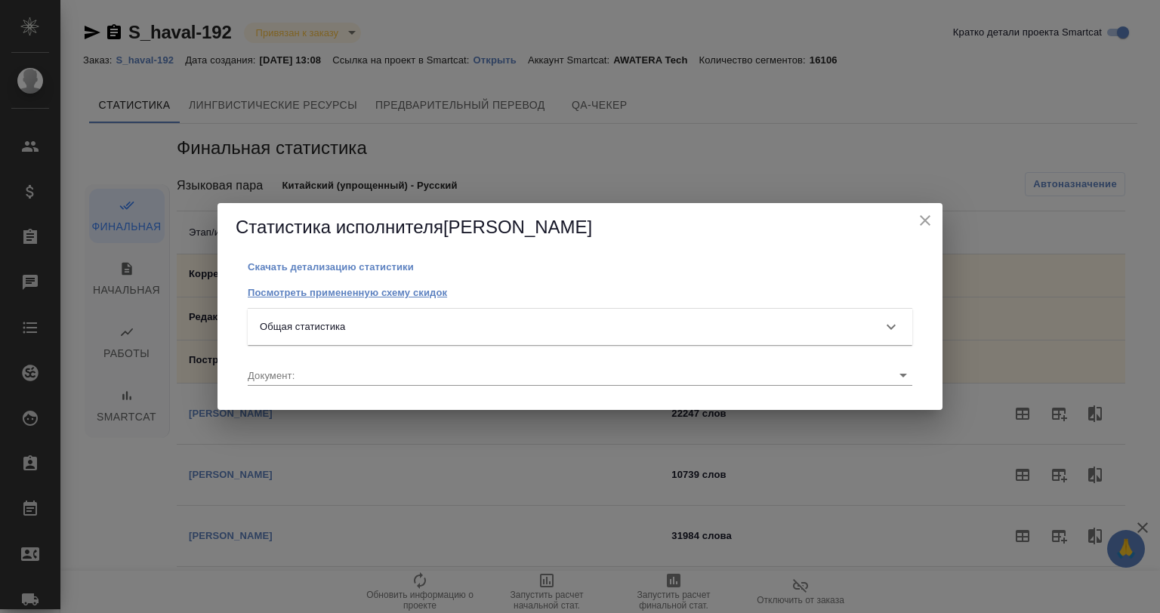
click at [342, 289] on p "Посмотреть примененную схему скидок" at bounding box center [347, 292] width 199 height 11
click at [309, 267] on p "Скачать детализацию статистики" at bounding box center [331, 266] width 166 height 11
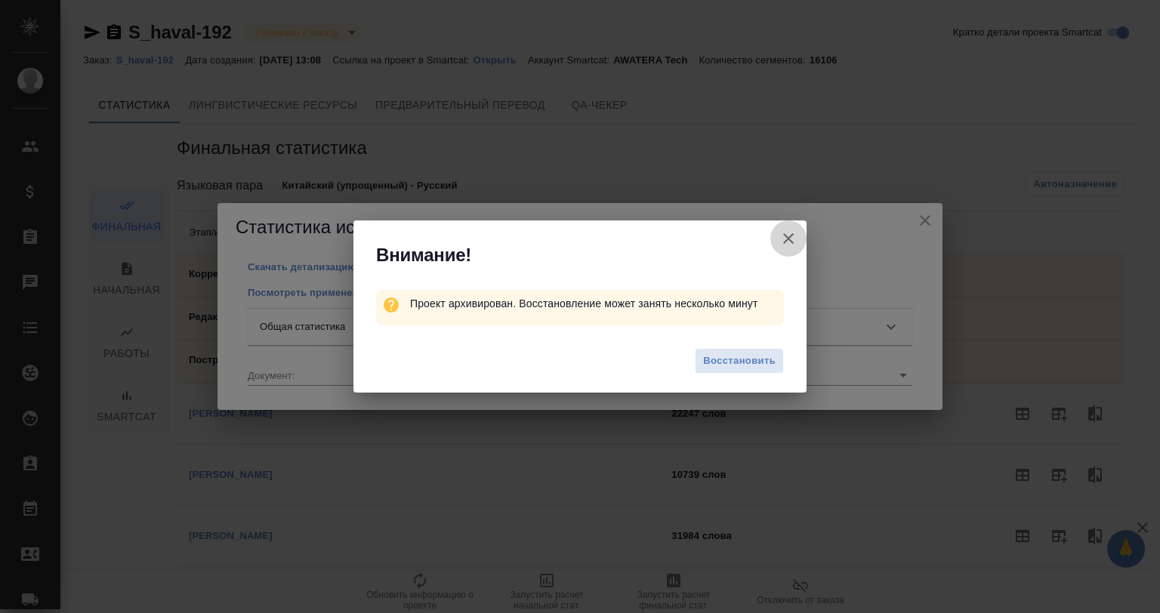
click at [792, 239] on icon "button" at bounding box center [788, 239] width 18 height 18
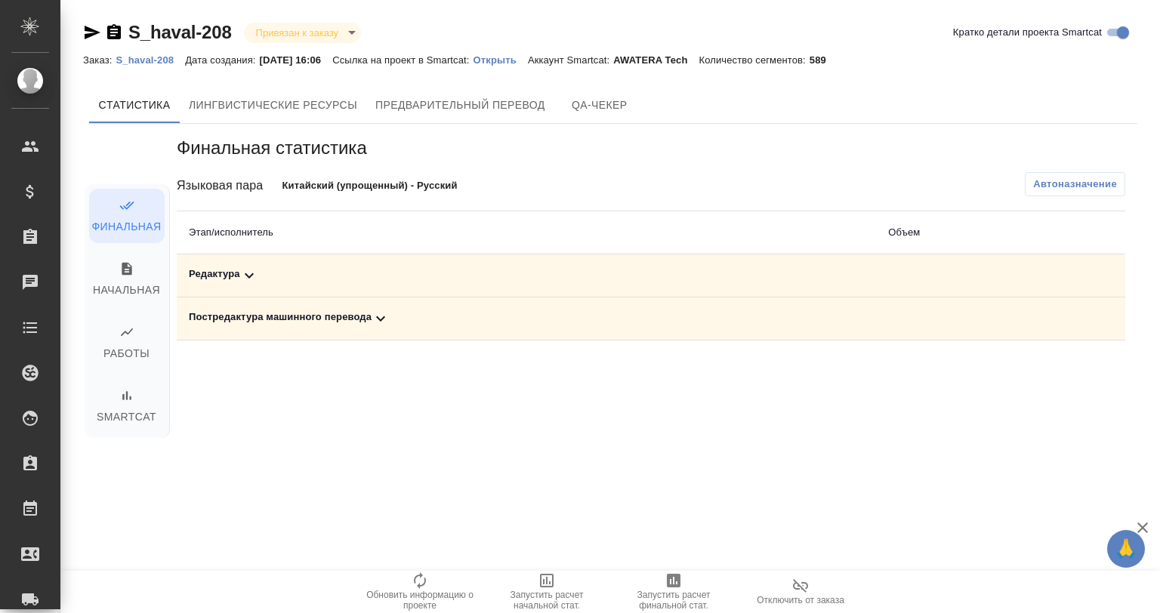
drag, startPoint x: 373, startPoint y: 307, endPoint x: 369, endPoint y: 319, distance: 13.6
click at [369, 318] on td "Постредактура машинного перевода" at bounding box center [526, 319] width 699 height 43
click at [369, 319] on div "Постредактура машинного перевода" at bounding box center [526, 319] width 675 height 18
click at [1014, 370] on icon "button" at bounding box center [1023, 371] width 18 height 18
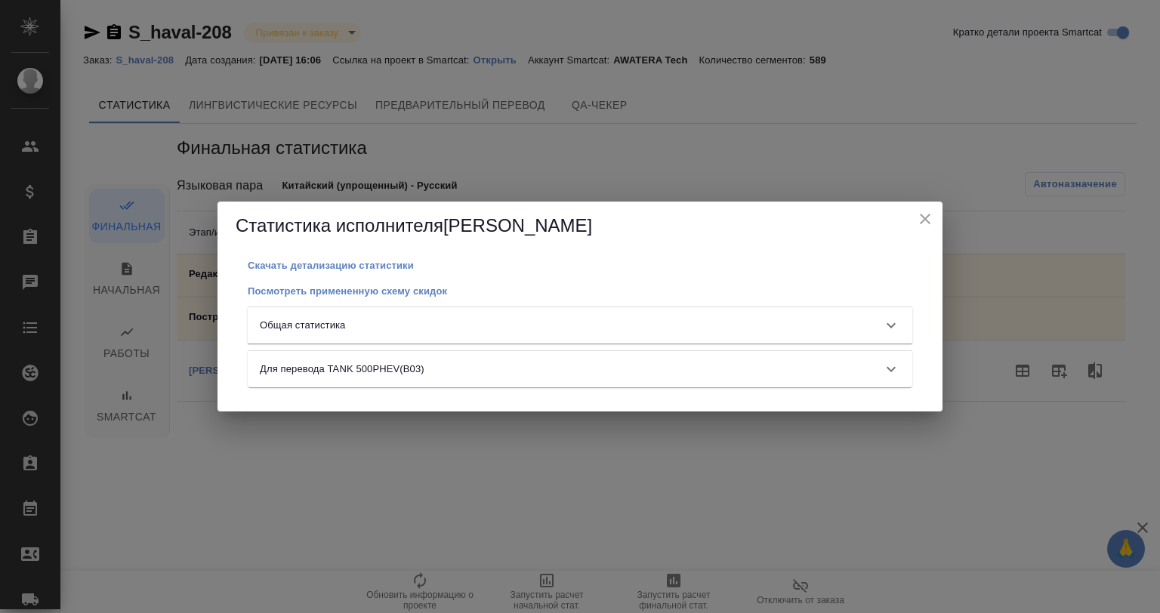
drag, startPoint x: 325, startPoint y: 263, endPoint x: 339, endPoint y: 252, distance: 17.8
click at [325, 263] on p "Скачать детализацию статистики" at bounding box center [331, 265] width 166 height 11
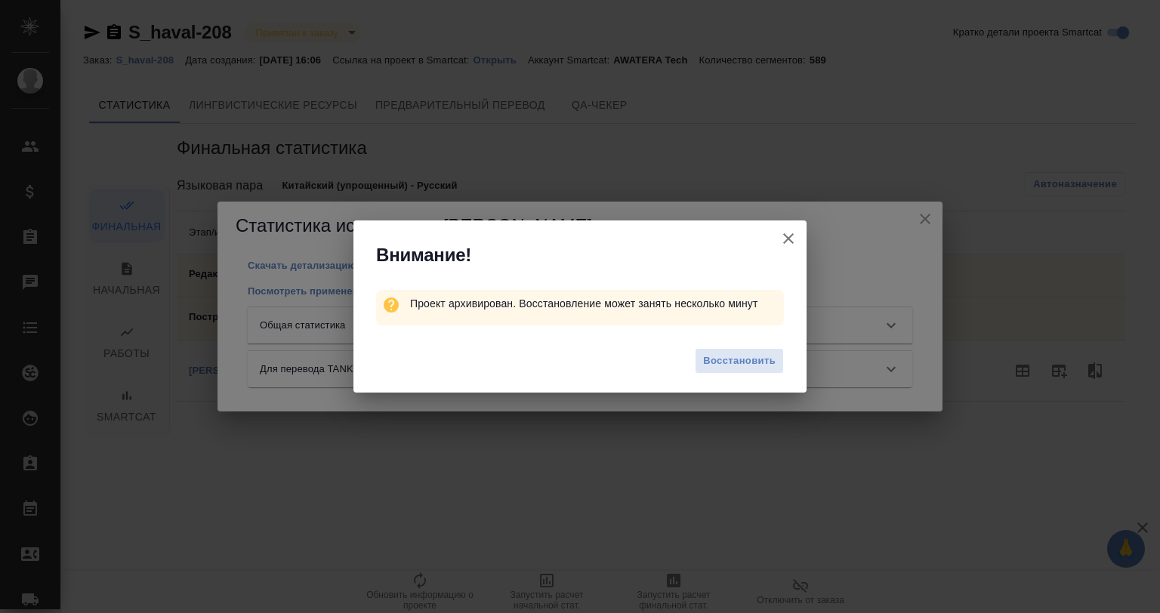
click at [793, 233] on icon "button" at bounding box center [788, 239] width 18 height 18
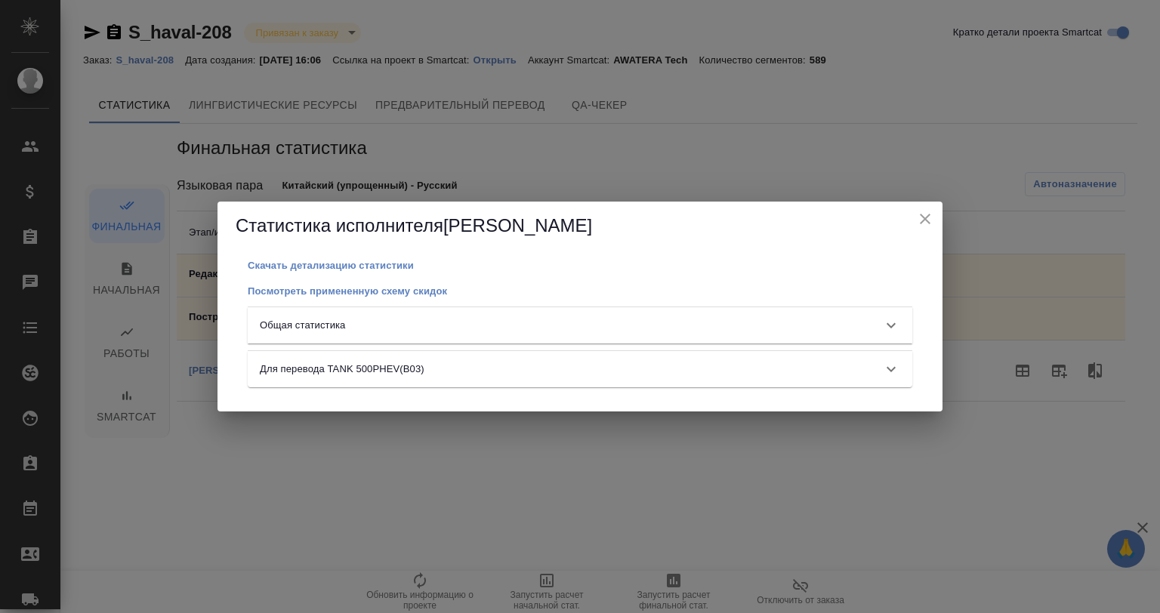
click at [929, 211] on icon "close" at bounding box center [925, 219] width 18 height 18
